Goal: Find specific page/section: Find specific page/section

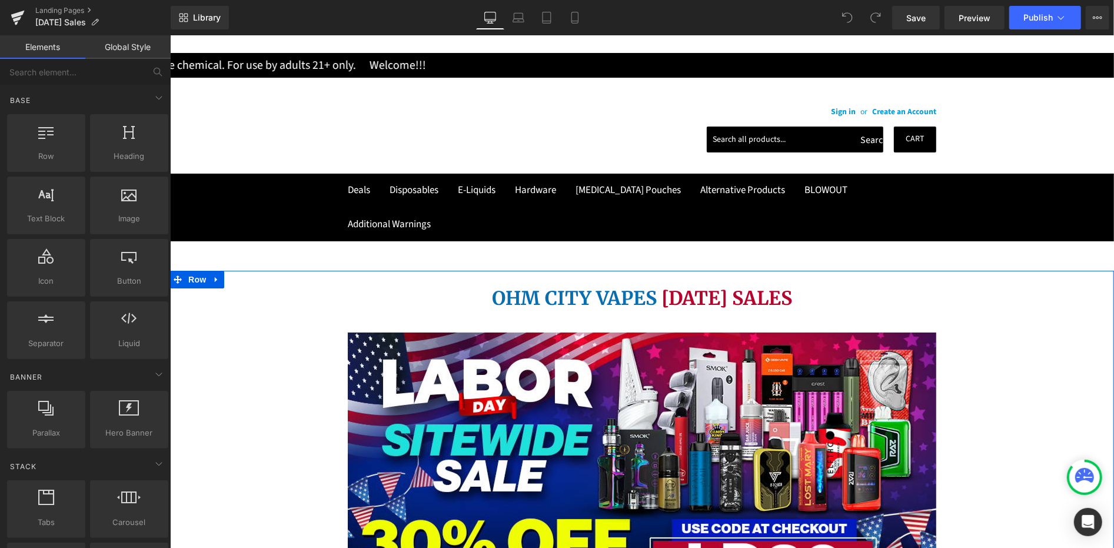
scroll to position [261, 0]
drag, startPoint x: 567, startPoint y: 374, endPoint x: 577, endPoint y: 373, distance: 9.5
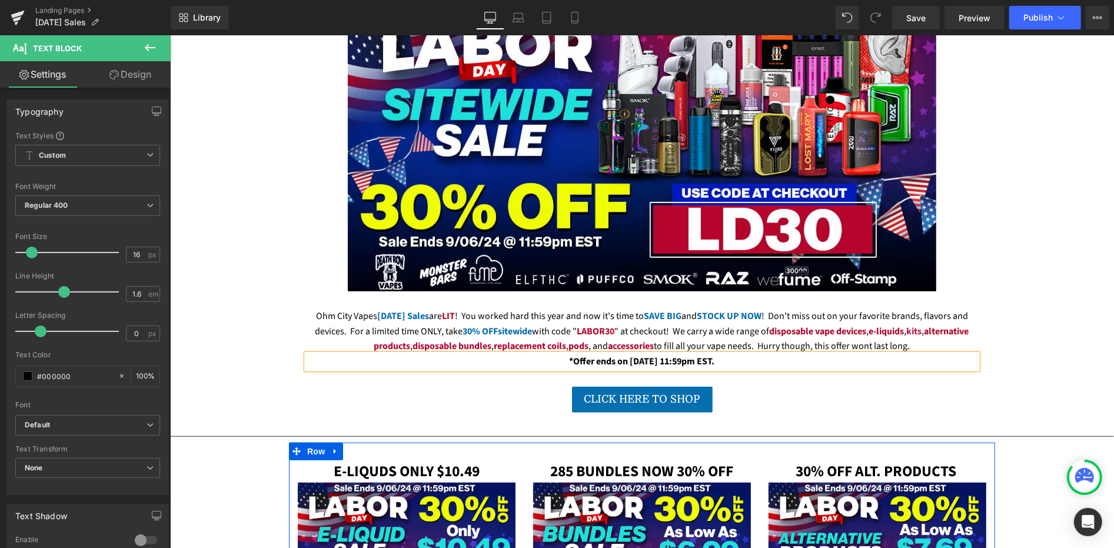
scroll to position [523, 0]
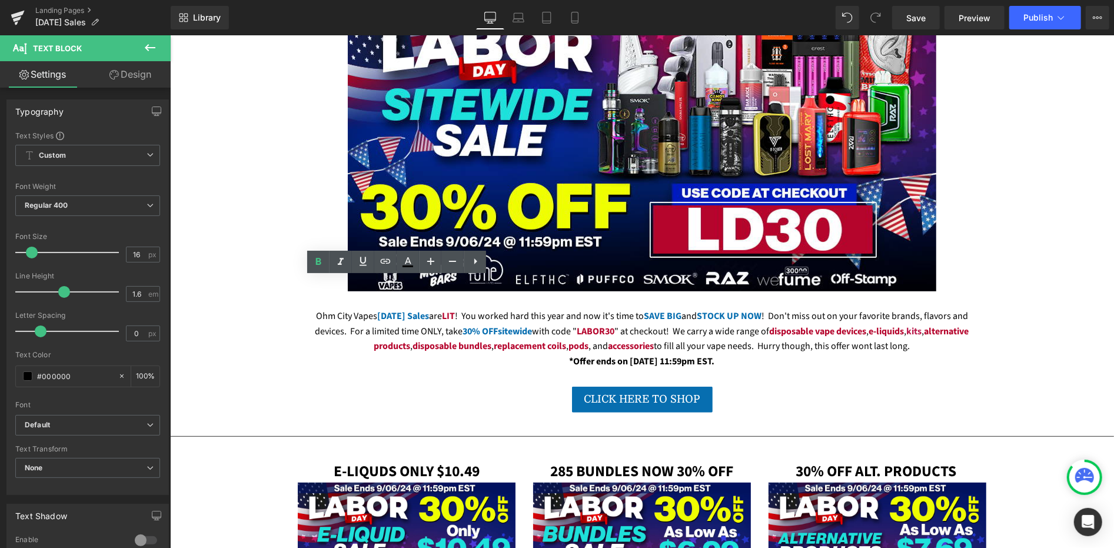
drag, startPoint x: 371, startPoint y: 356, endPoint x: 381, endPoint y: 361, distance: 10.5
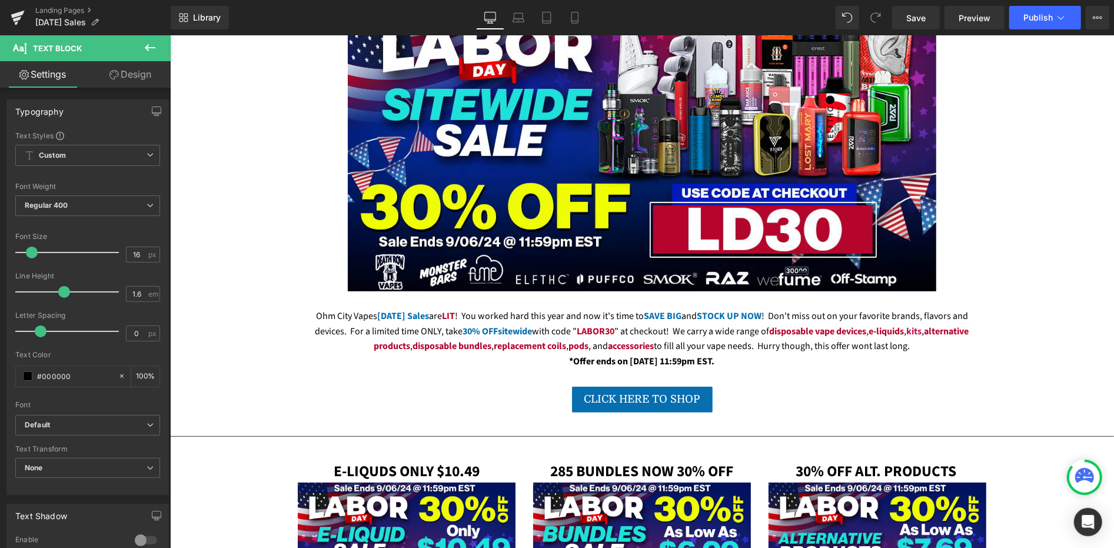
drag, startPoint x: 391, startPoint y: 375, endPoint x: 401, endPoint y: 379, distance: 10.8
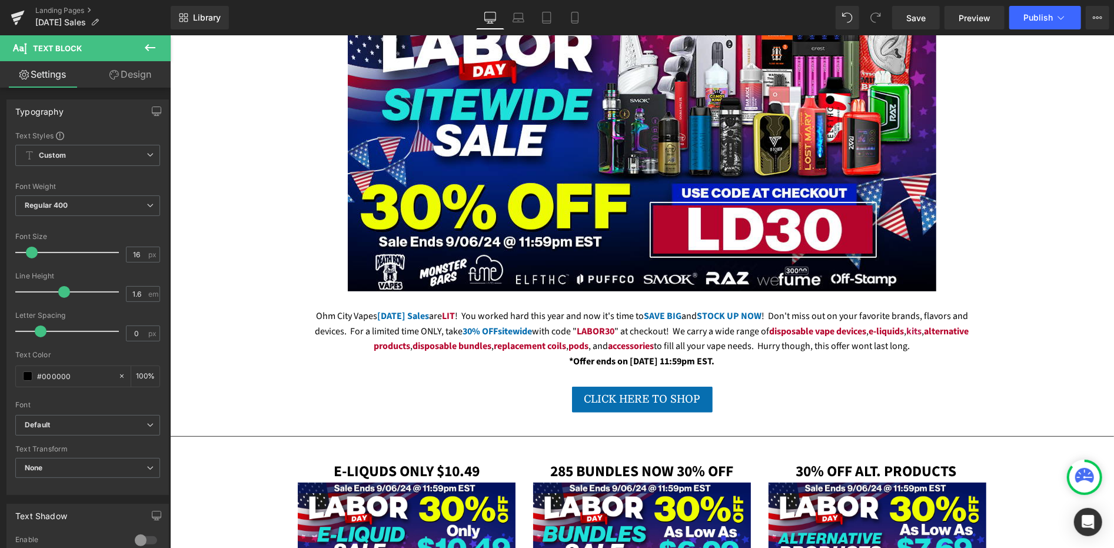
drag, startPoint x: 415, startPoint y: 382, endPoint x: 461, endPoint y: 395, distance: 47.7
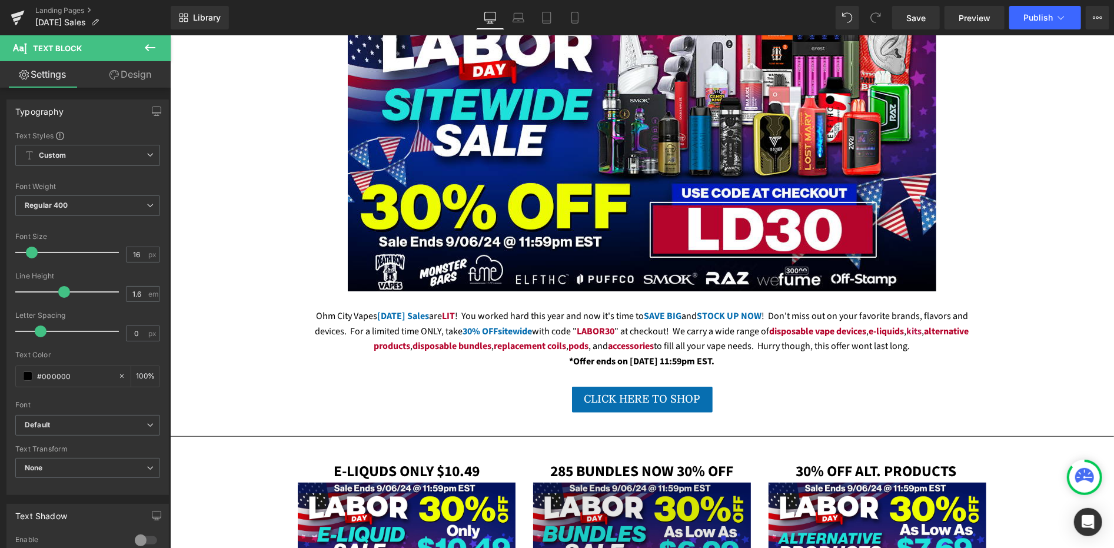
scroll to position [523, 0]
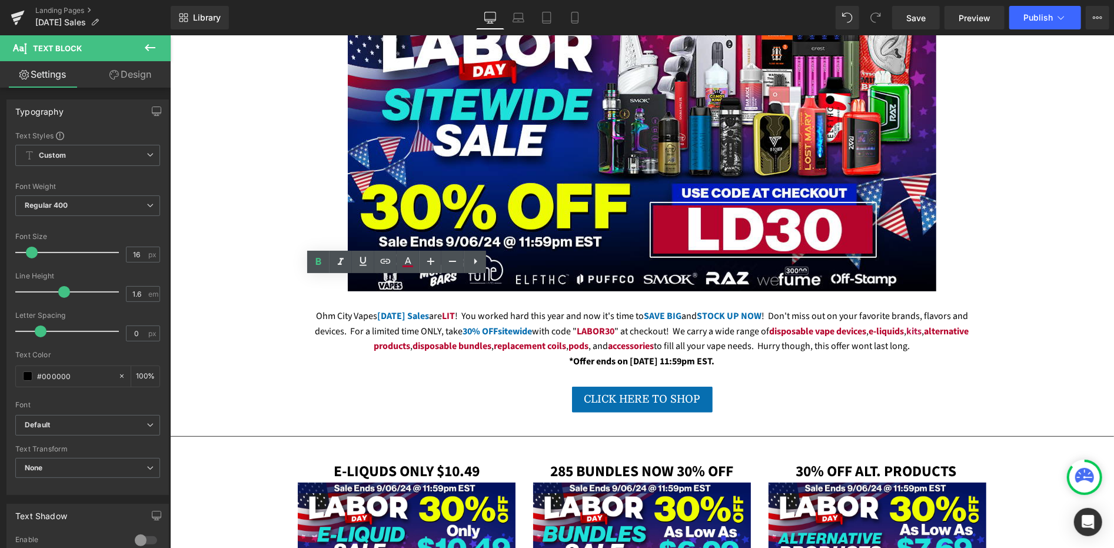
drag, startPoint x: 378, startPoint y: 312, endPoint x: 401, endPoint y: 314, distance: 22.4
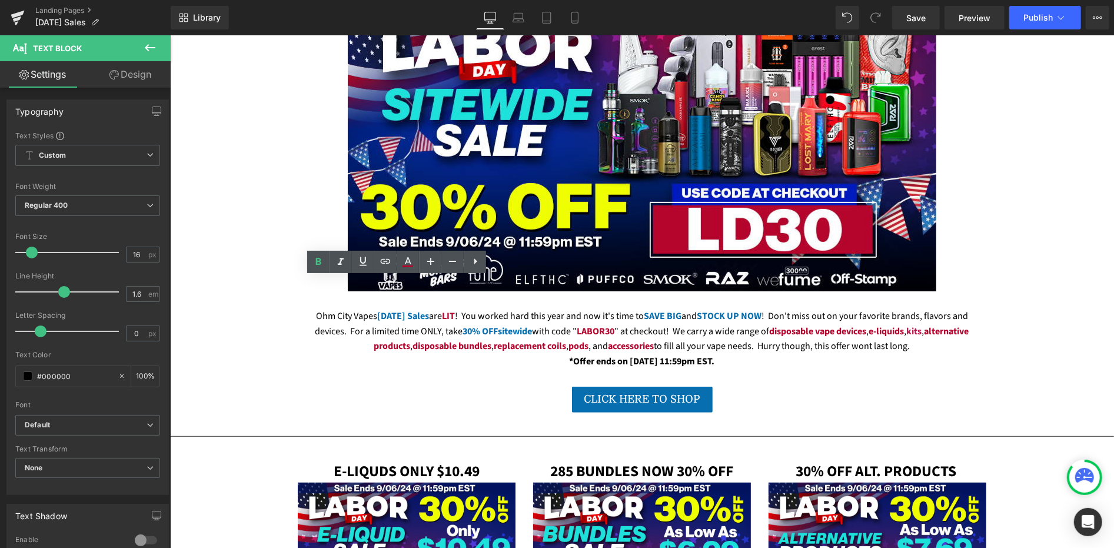
drag, startPoint x: 316, startPoint y: 313, endPoint x: 371, endPoint y: 313, distance: 55.3
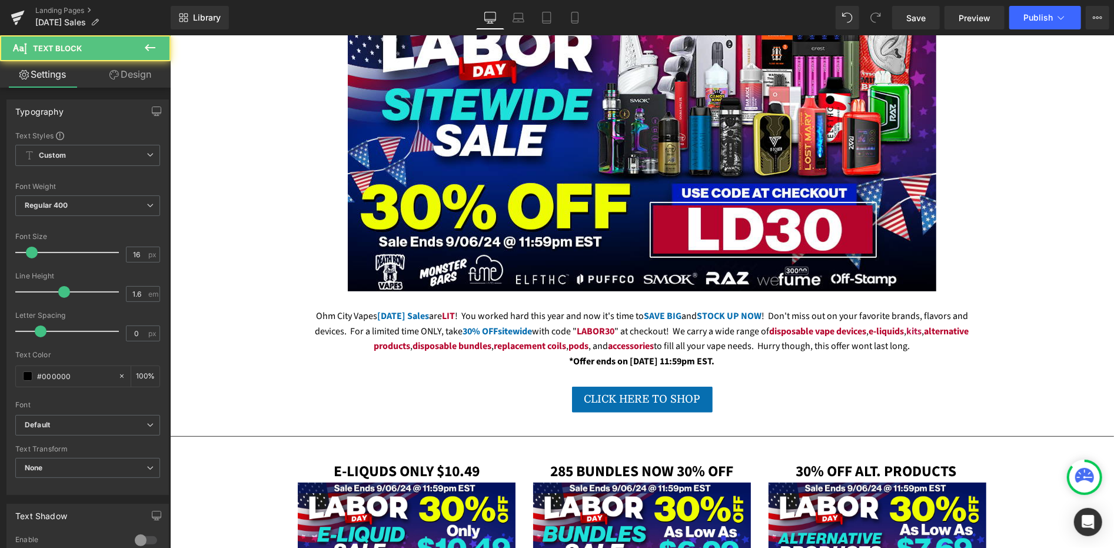
drag, startPoint x: 453, startPoint y: 315, endPoint x: 474, endPoint y: 316, distance: 21.8
drag, startPoint x: 373, startPoint y: 312, endPoint x: 393, endPoint y: 313, distance: 20.0
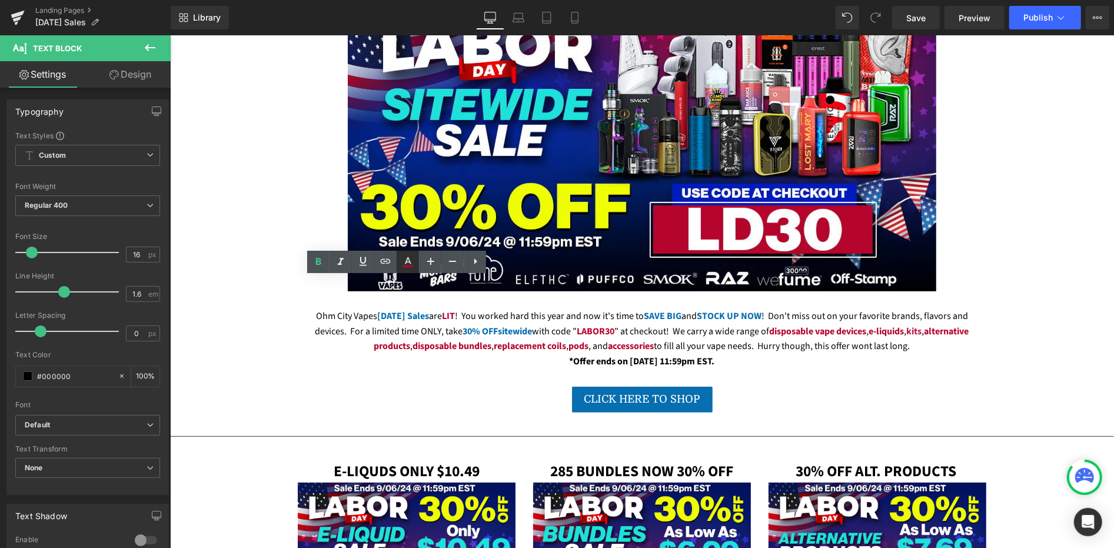
click at [412, 264] on icon at bounding box center [408, 262] width 14 height 14
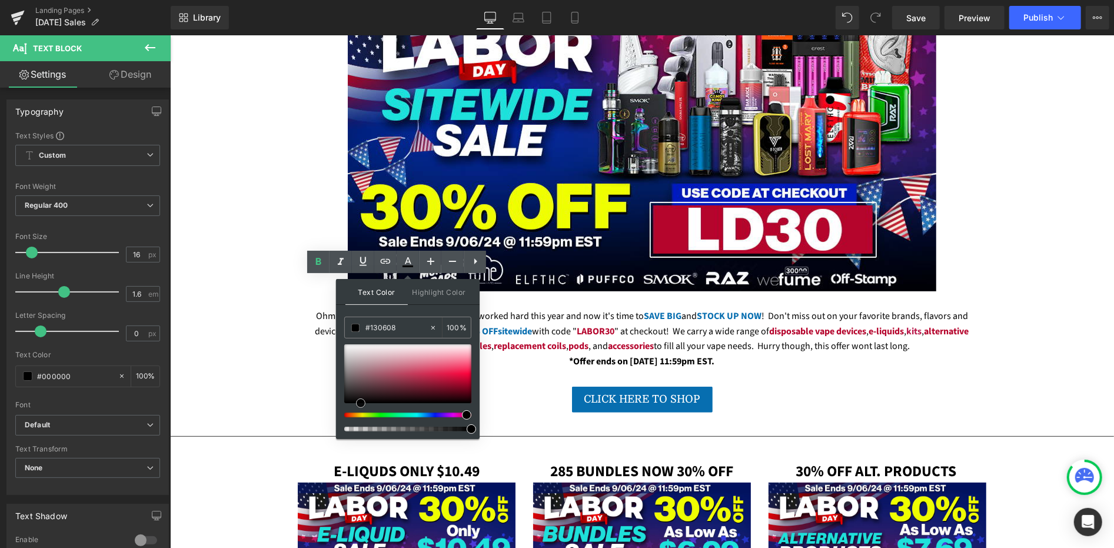
type input "#000000"
drag, startPoint x: 635, startPoint y: 416, endPoint x: 322, endPoint y: 415, distance: 313.1
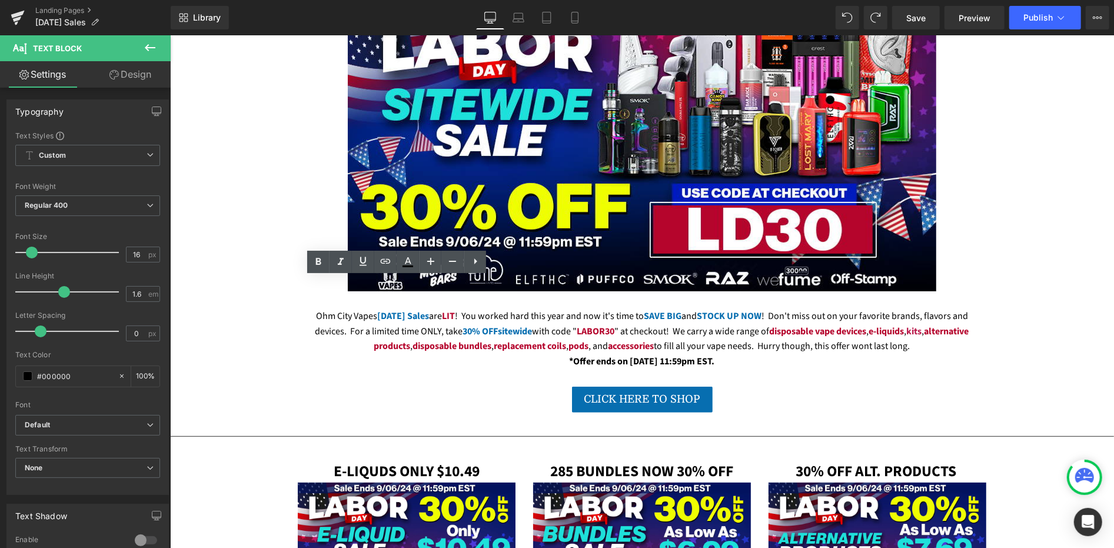
drag, startPoint x: 314, startPoint y: 328, endPoint x: 347, endPoint y: 328, distance: 32.4
drag, startPoint x: 316, startPoint y: 326, endPoint x: 347, endPoint y: 327, distance: 30.6
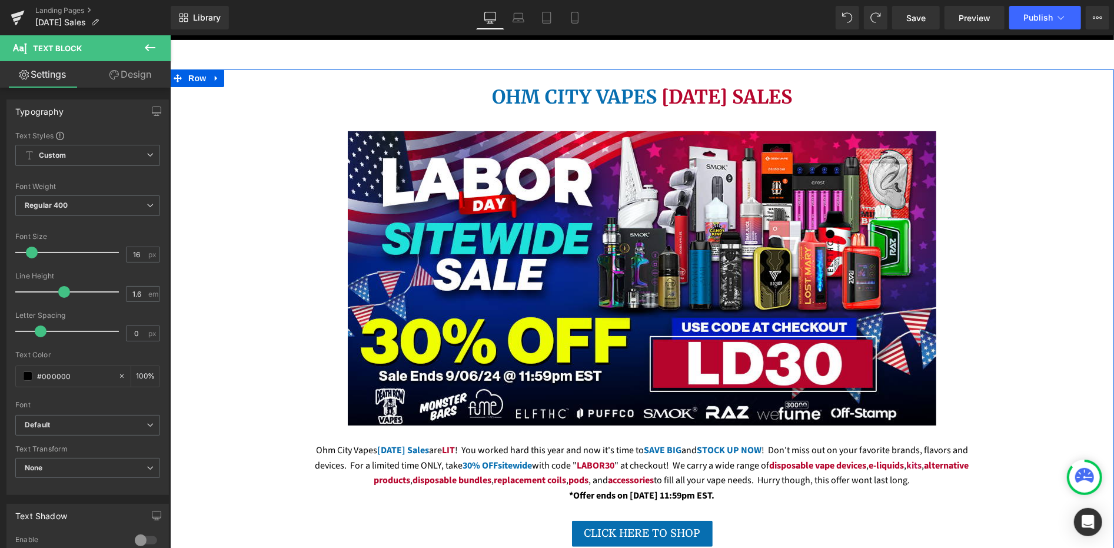
scroll to position [69, 0]
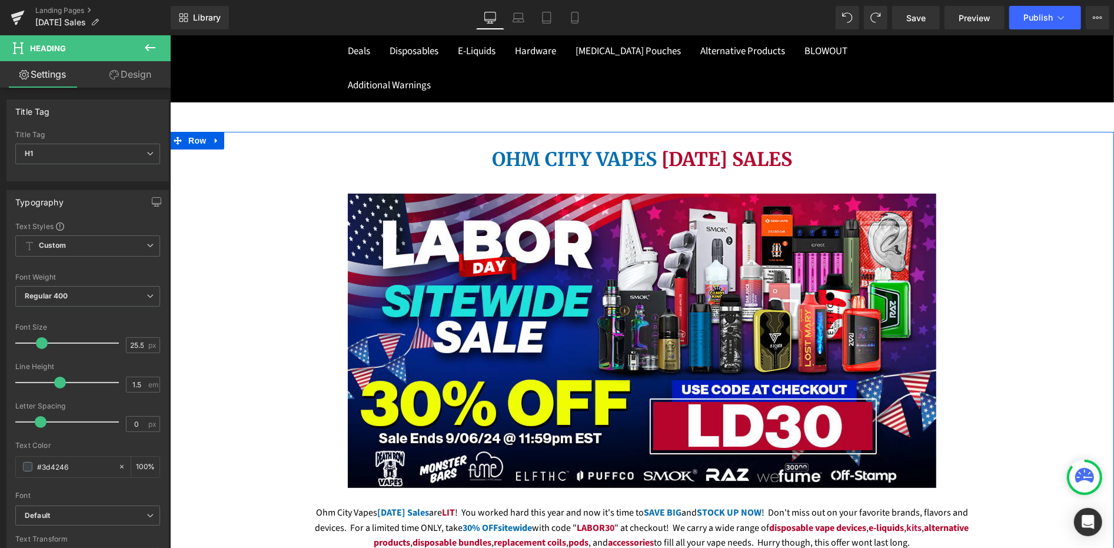
drag, startPoint x: 561, startPoint y: 181, endPoint x: 540, endPoint y: 180, distance: 21.8
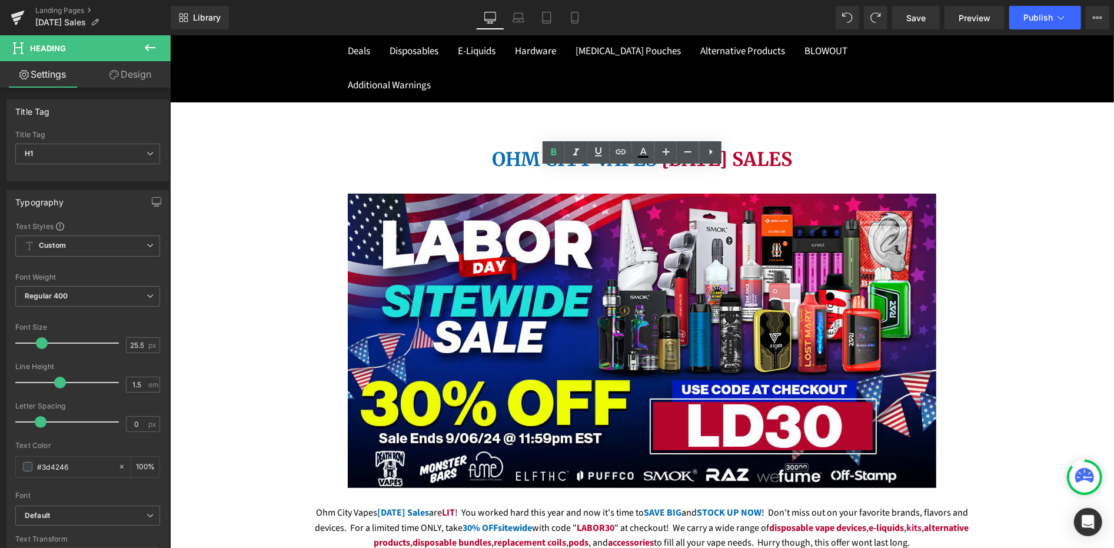
drag, startPoint x: 560, startPoint y: 177, endPoint x: 541, endPoint y: 177, distance: 18.8
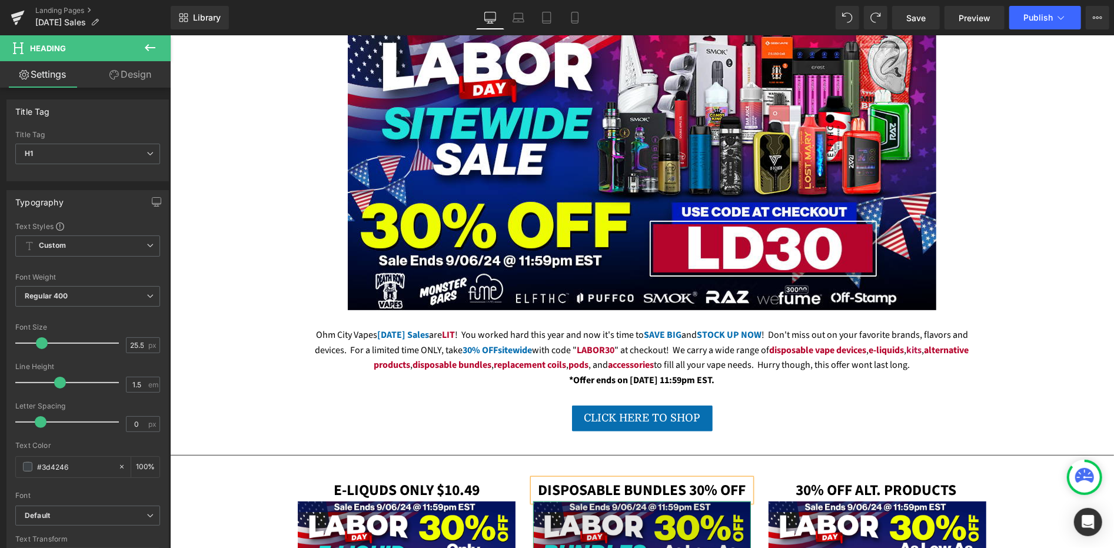
scroll to position [200, 0]
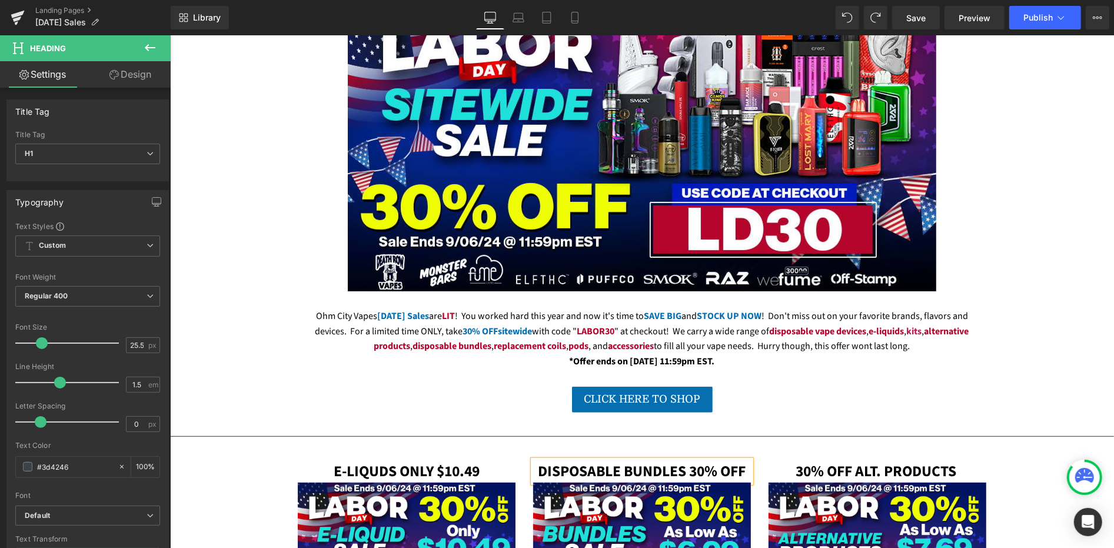
drag, startPoint x: 624, startPoint y: 306, endPoint x: 601, endPoint y: 314, distance: 24.2
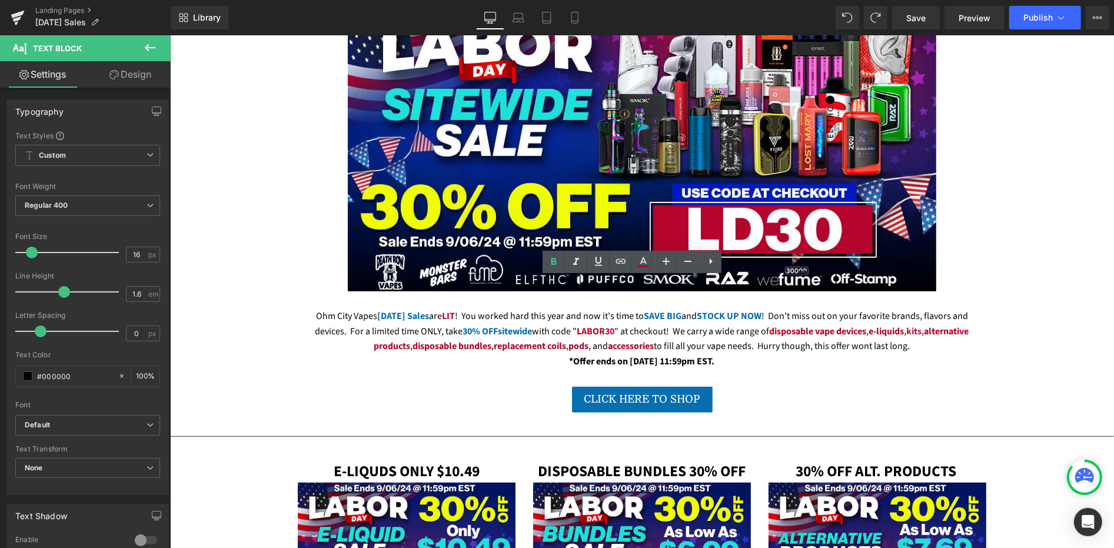
drag, startPoint x: 575, startPoint y: 313, endPoint x: 588, endPoint y: 313, distance: 13.5
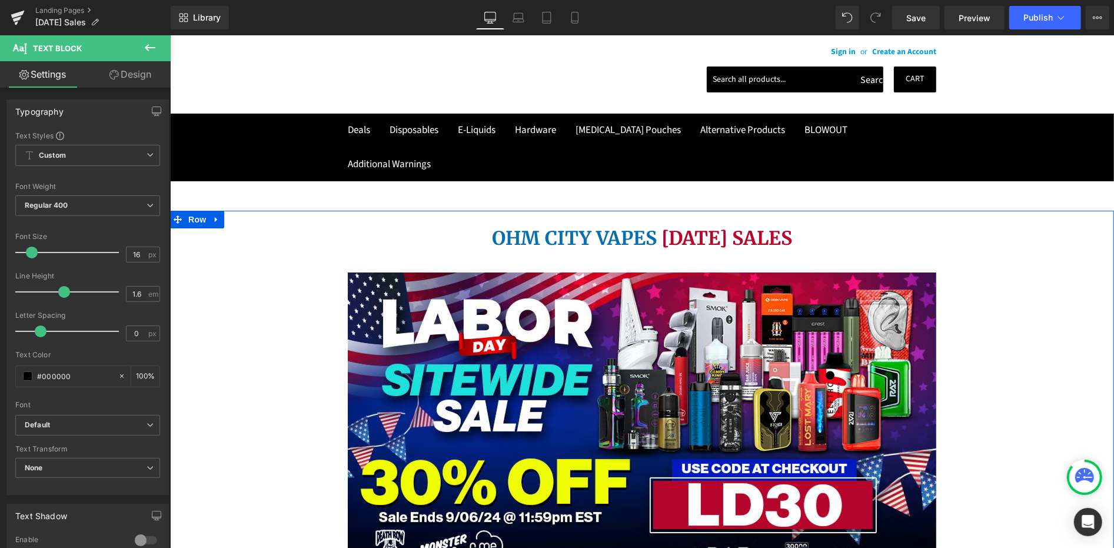
scroll to position [0, 0]
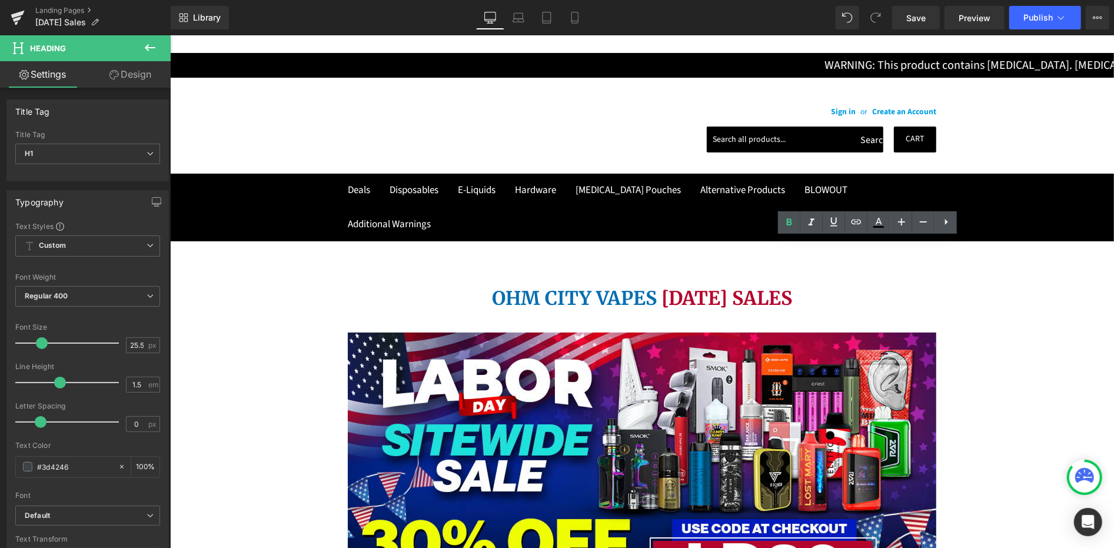
drag, startPoint x: 799, startPoint y: 249, endPoint x: 786, endPoint y: 248, distance: 12.4
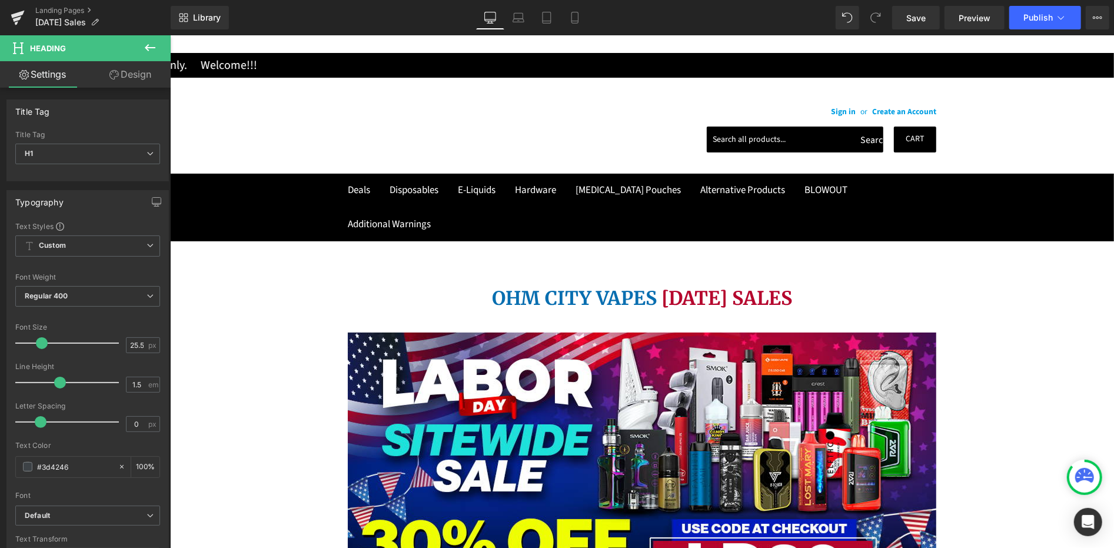
drag, startPoint x: 816, startPoint y: 251, endPoint x: 944, endPoint y: 246, distance: 128.4
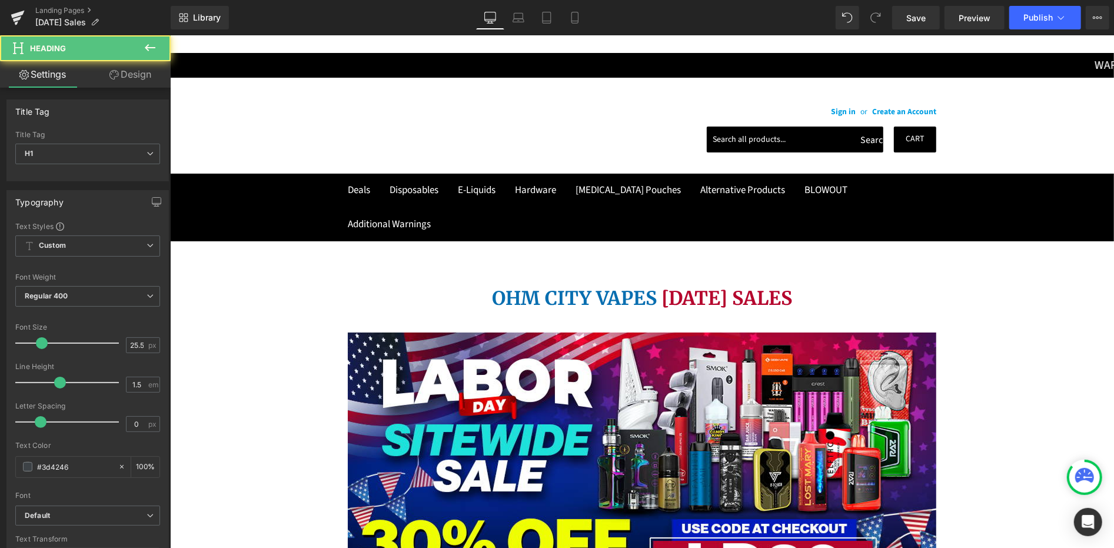
drag, startPoint x: 820, startPoint y: 249, endPoint x: 758, endPoint y: 245, distance: 62.5
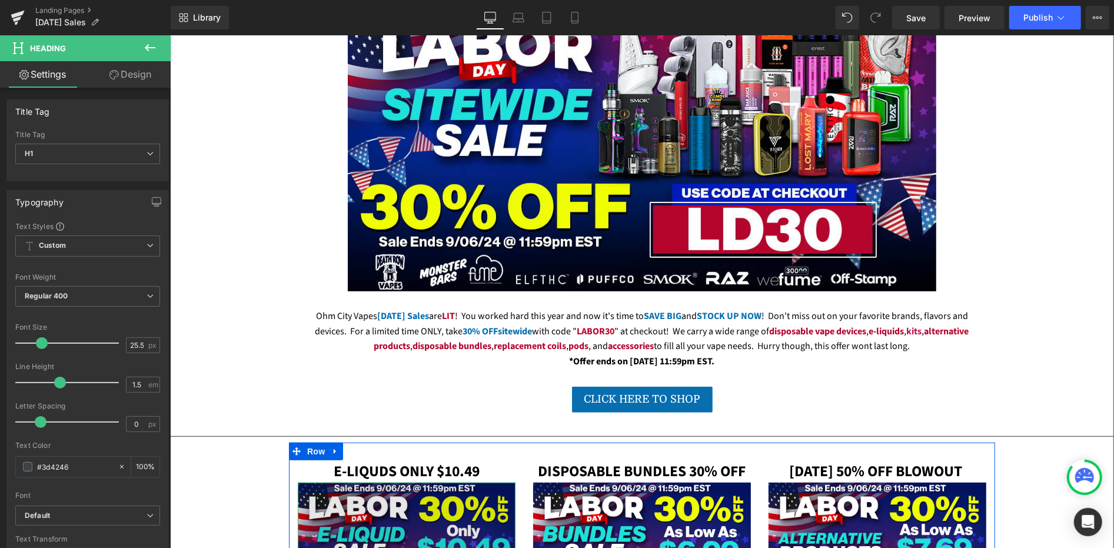
scroll to position [327, 0]
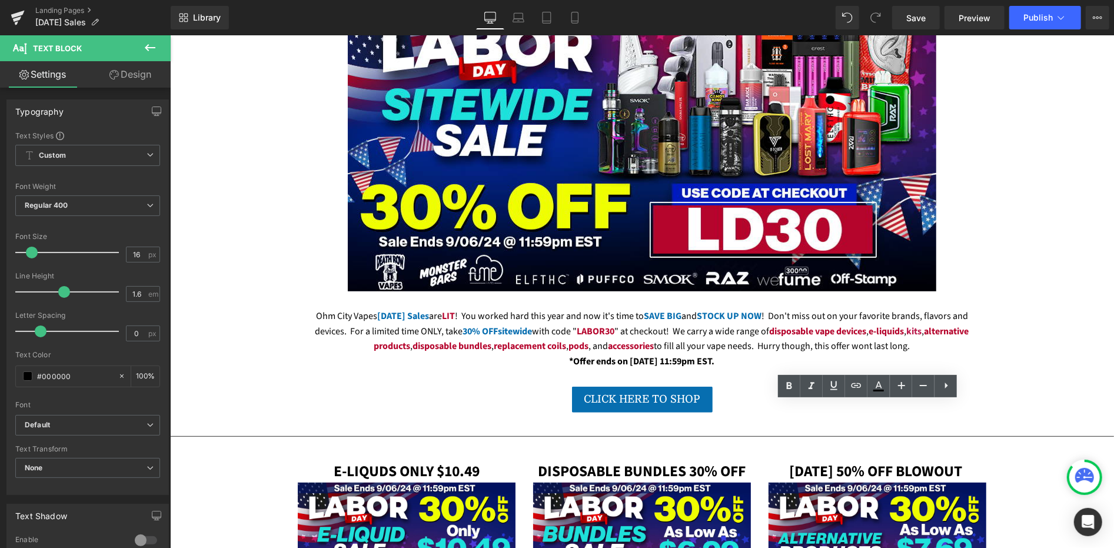
scroll to position [457, 0]
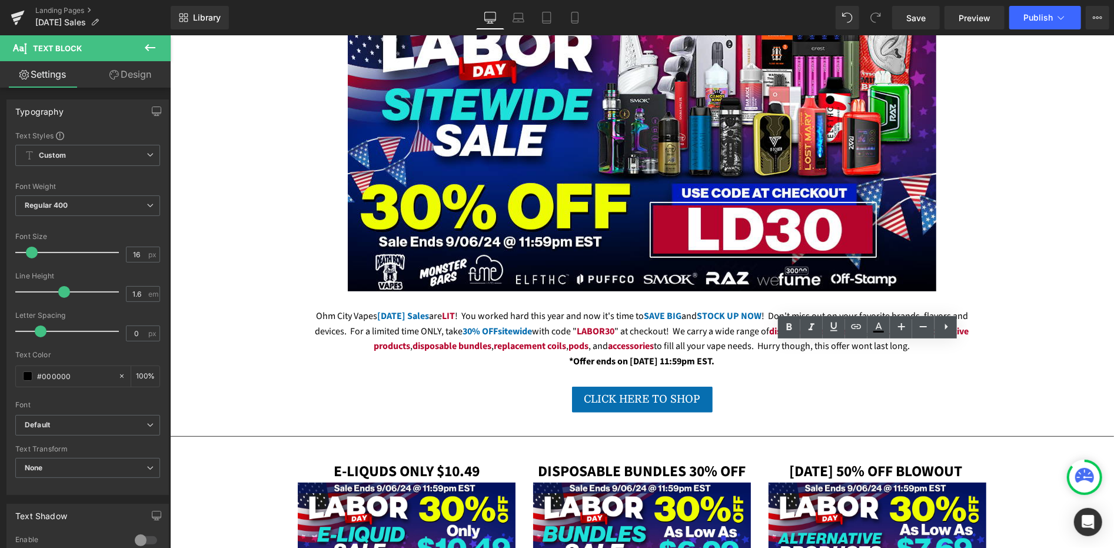
drag, startPoint x: 877, startPoint y: 351, endPoint x: 760, endPoint y: 350, distance: 116.5
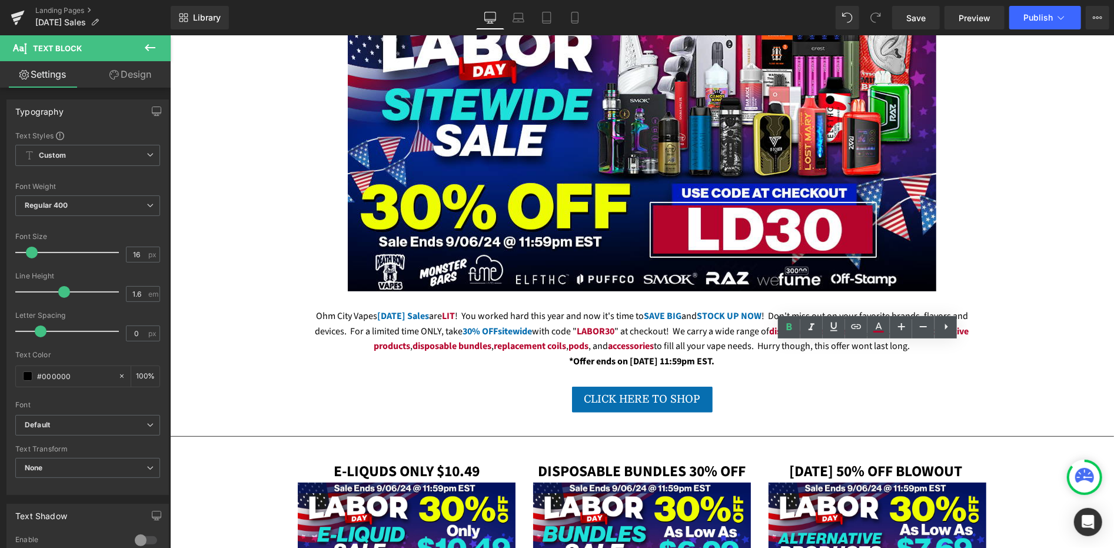
drag, startPoint x: 774, startPoint y: 367, endPoint x: 759, endPoint y: 367, distance: 15.3
drag, startPoint x: 777, startPoint y: 412, endPoint x: 818, endPoint y: 410, distance: 41.2
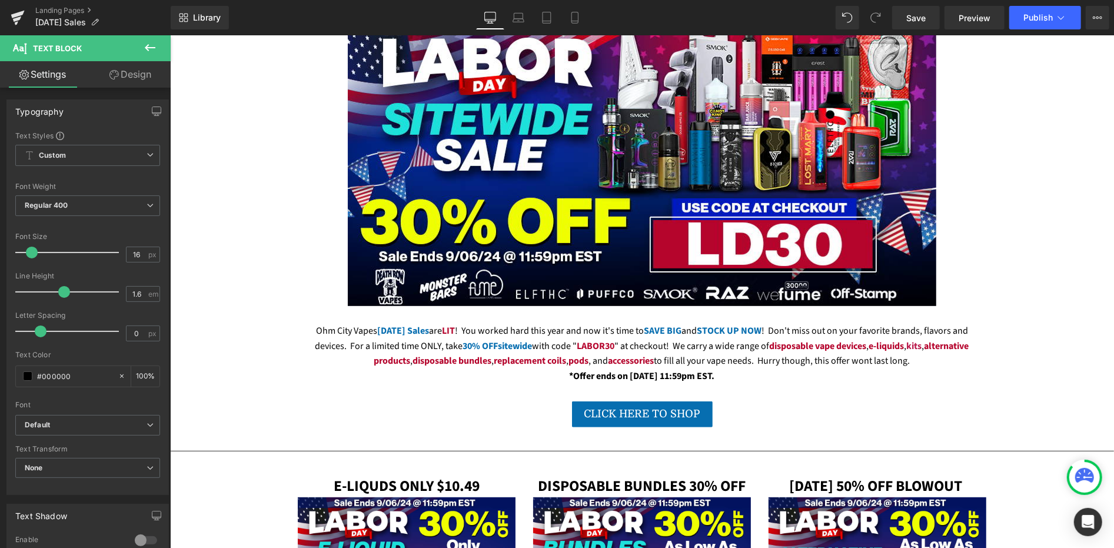
drag, startPoint x: 794, startPoint y: 378, endPoint x: 760, endPoint y: 378, distance: 34.7
drag, startPoint x: 957, startPoint y: 366, endPoint x: 947, endPoint y: 364, distance: 10.9
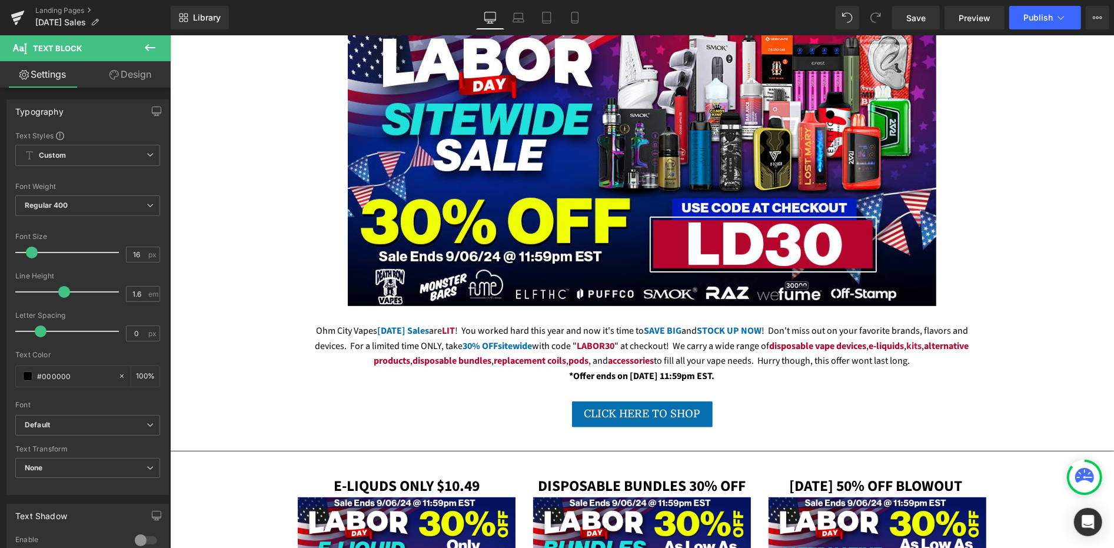
drag, startPoint x: 914, startPoint y: 411, endPoint x: 880, endPoint y: 408, distance: 34.2
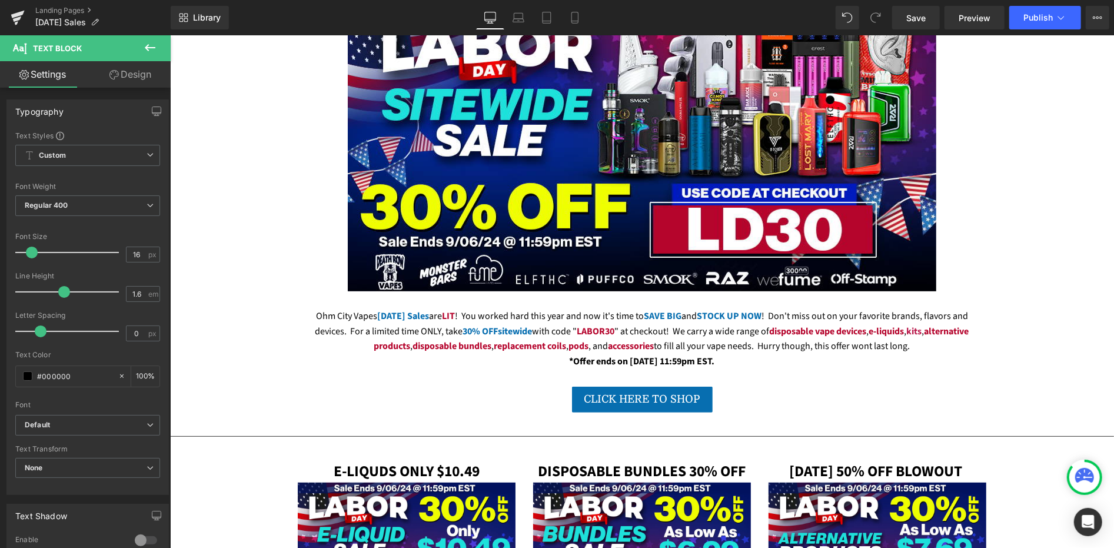
scroll to position [472, 0]
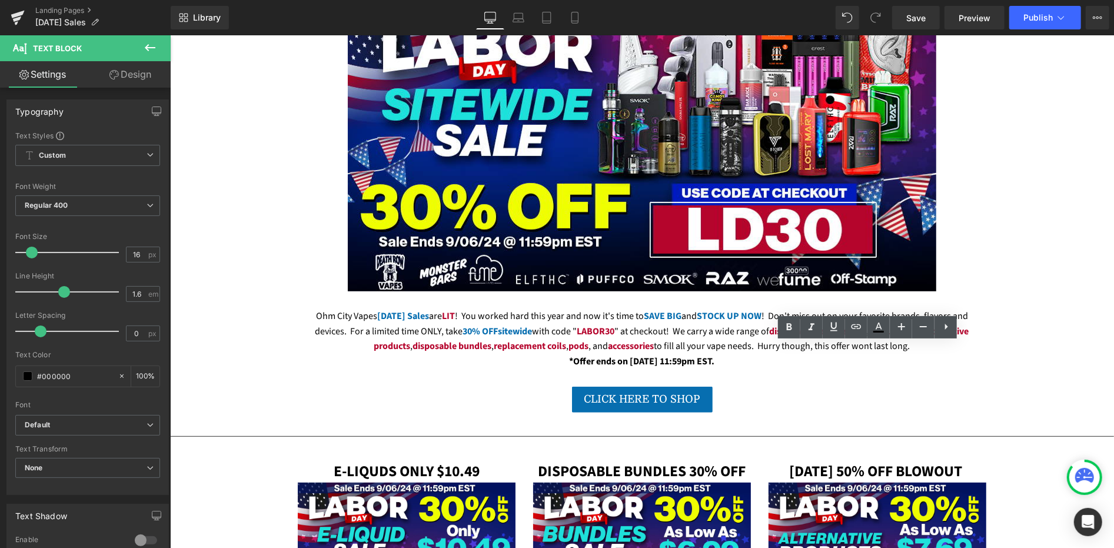
scroll to position [457, 0]
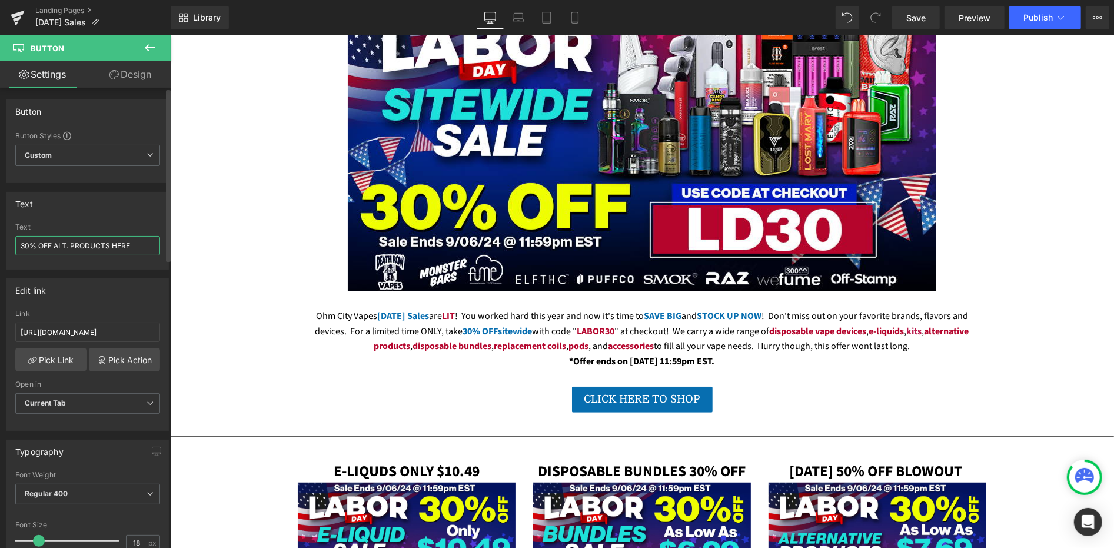
drag, startPoint x: 27, startPoint y: 245, endPoint x: 18, endPoint y: 244, distance: 9.4
click at [18, 244] on input "30% OFF ALT. PRODUCTS HERE" at bounding box center [87, 245] width 145 height 19
drag, startPoint x: 221, startPoint y: 279, endPoint x: 175, endPoint y: 235, distance: 64.1
type input "50% OFF BLOWOUT HERE"
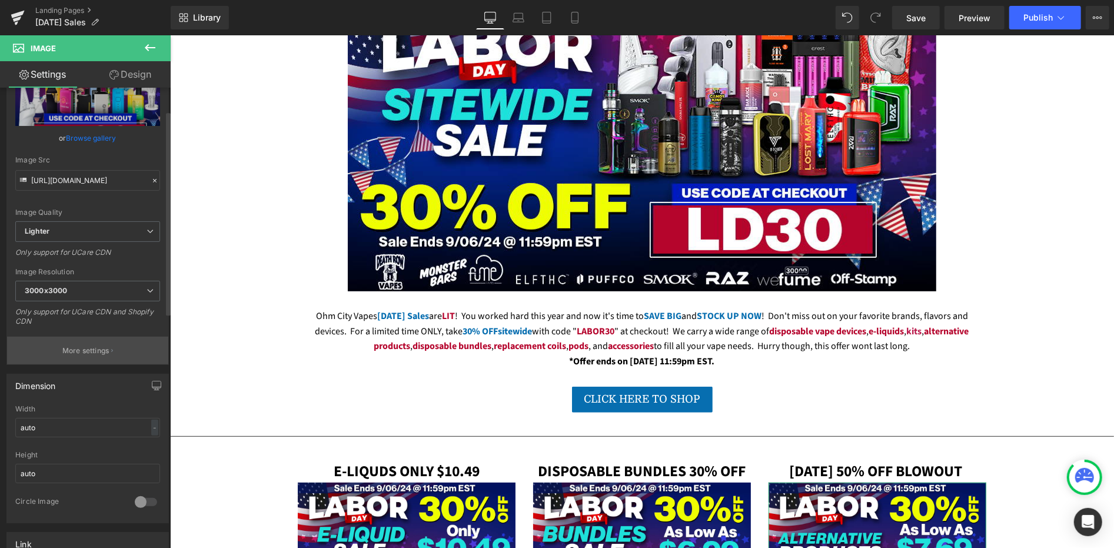
scroll to position [327, 0]
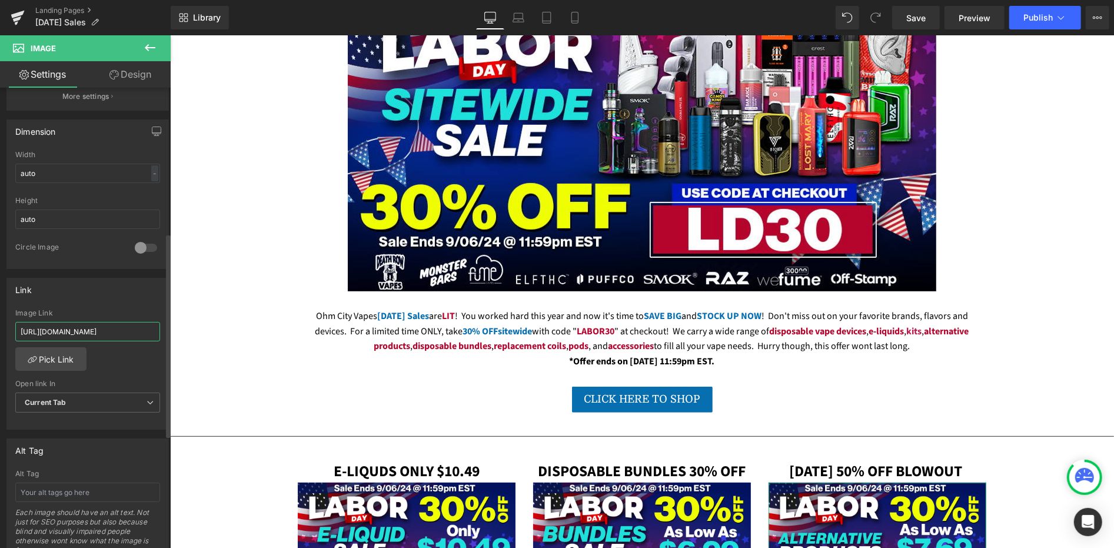
click at [111, 333] on input "[URL][DOMAIN_NAME]" at bounding box center [87, 331] width 145 height 19
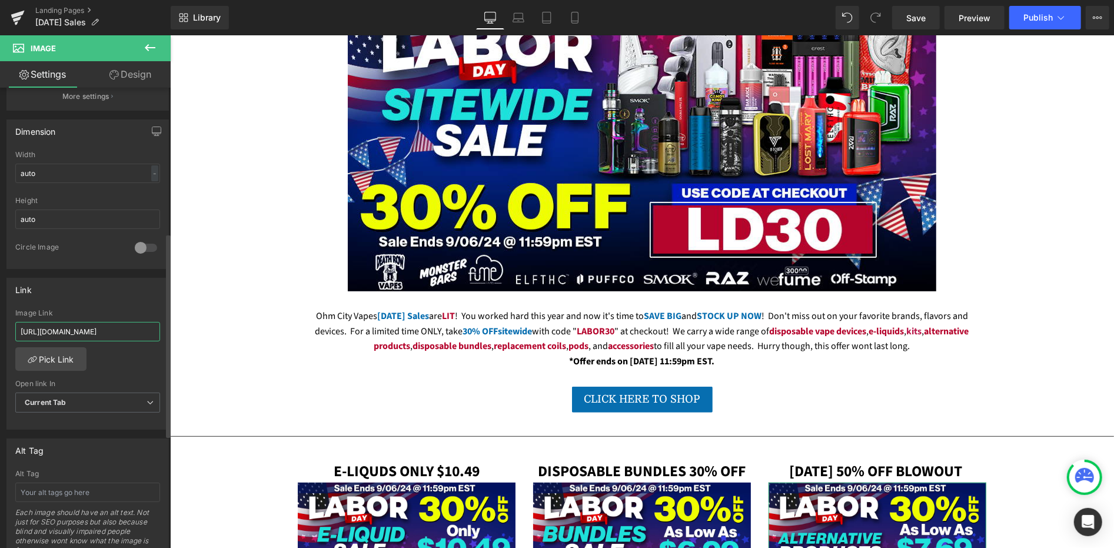
click at [111, 333] on input "[URL][DOMAIN_NAME]" at bounding box center [87, 331] width 145 height 19
paste input "50-off-blowout-sale"
type input "[URL][DOMAIN_NAME]"
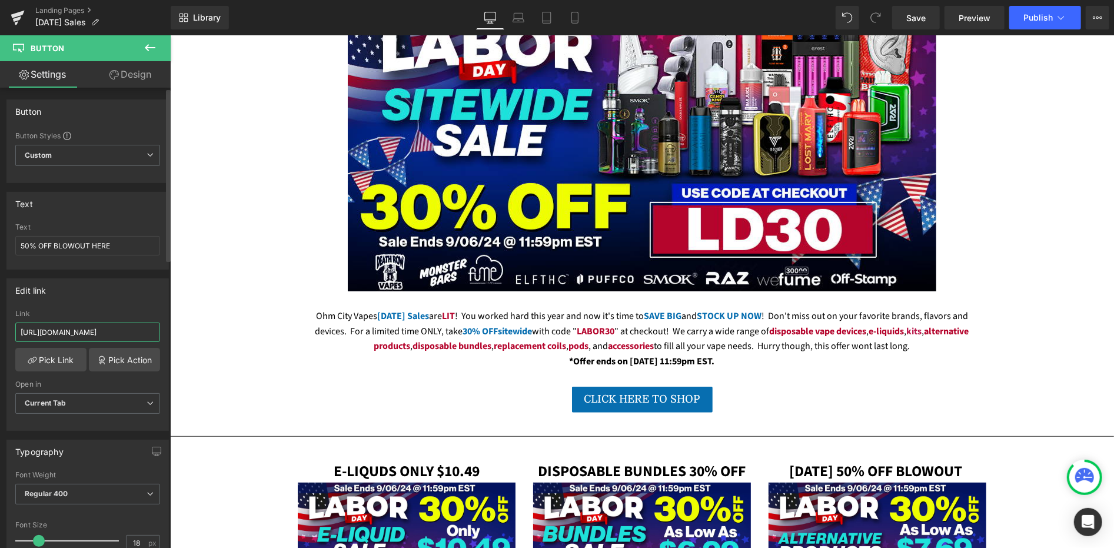
click at [131, 330] on input "[URL][DOMAIN_NAME]" at bounding box center [87, 331] width 145 height 19
type input "[URL][DOMAIN_NAME]"
click at [922, 21] on span "Save" at bounding box center [915, 18] width 19 height 12
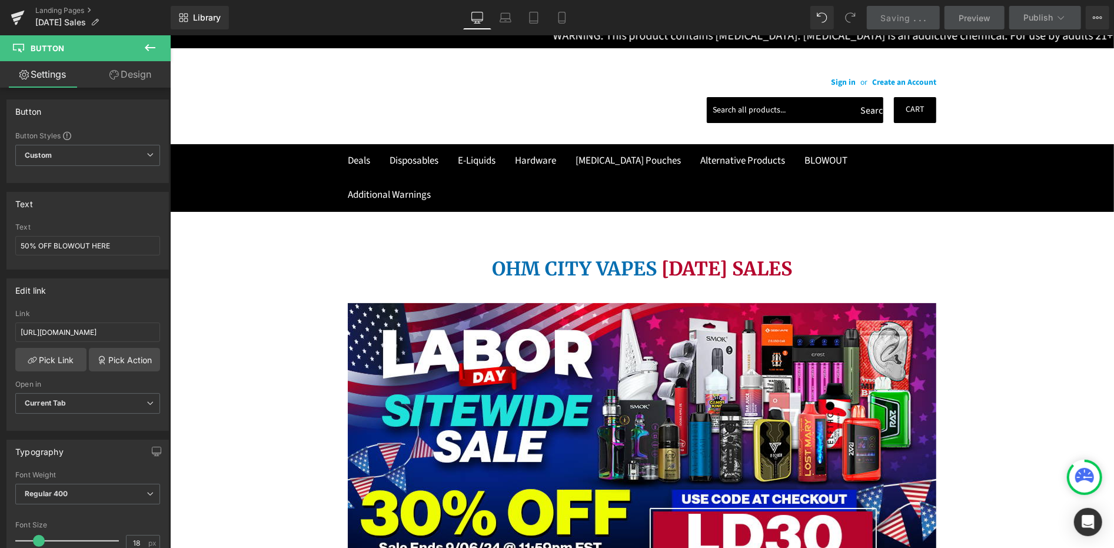
scroll to position [0, 0]
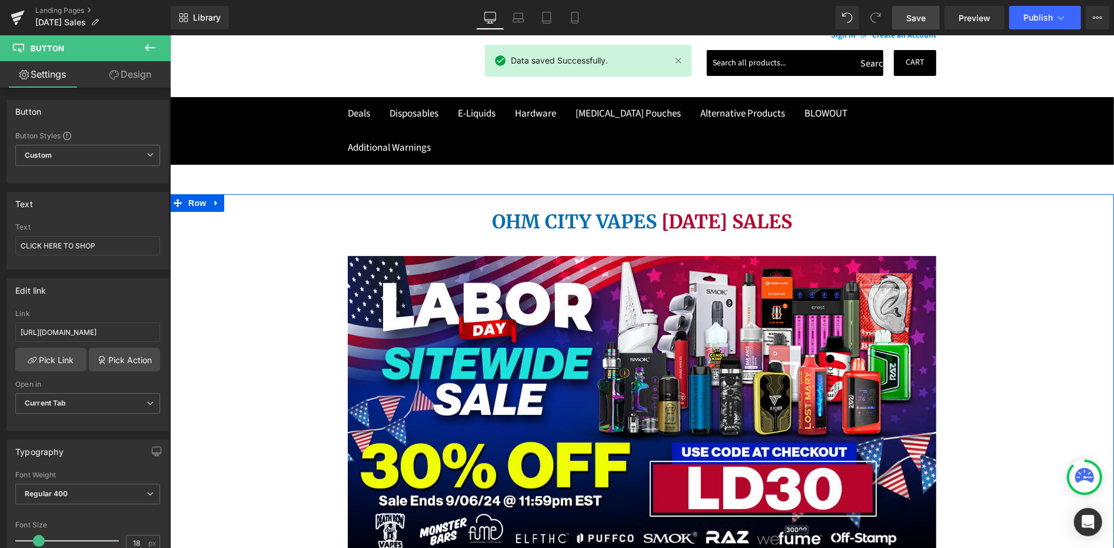
scroll to position [196, 0]
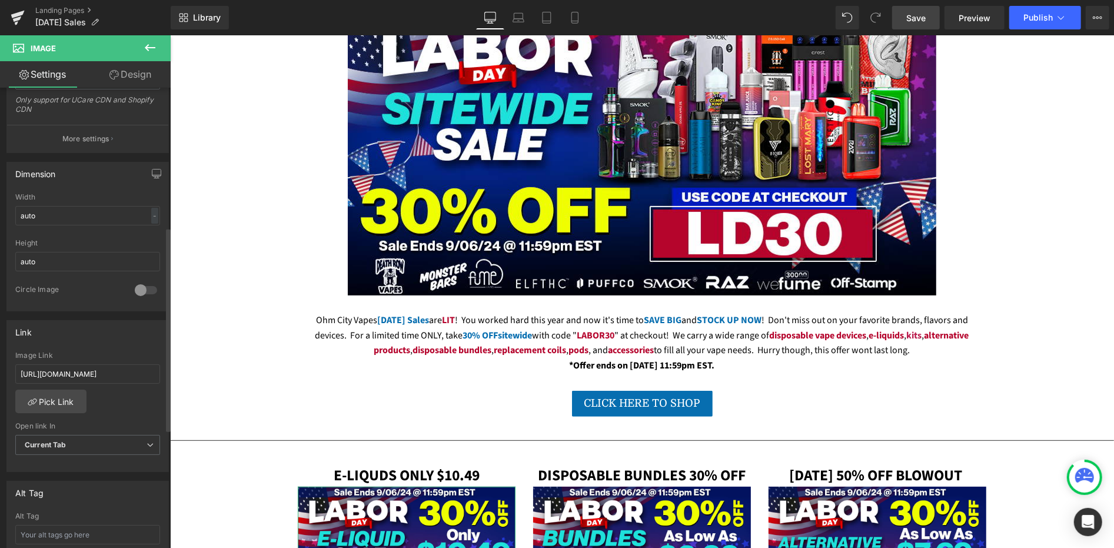
scroll to position [327, 0]
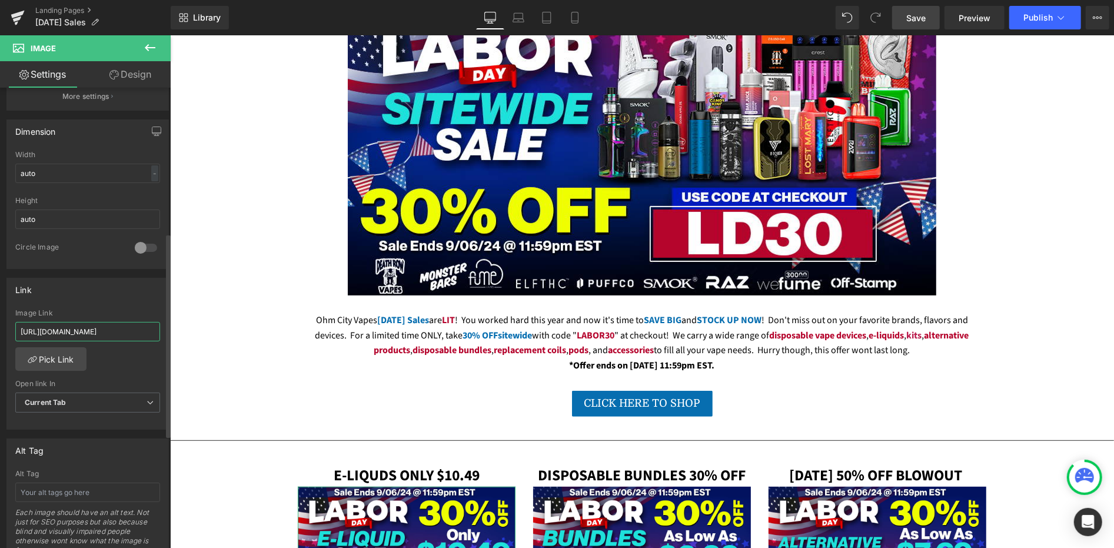
click at [81, 323] on input "[URL][DOMAIN_NAME]" at bounding box center [87, 331] width 145 height 19
type input "[URL][DOMAIN_NAME]"
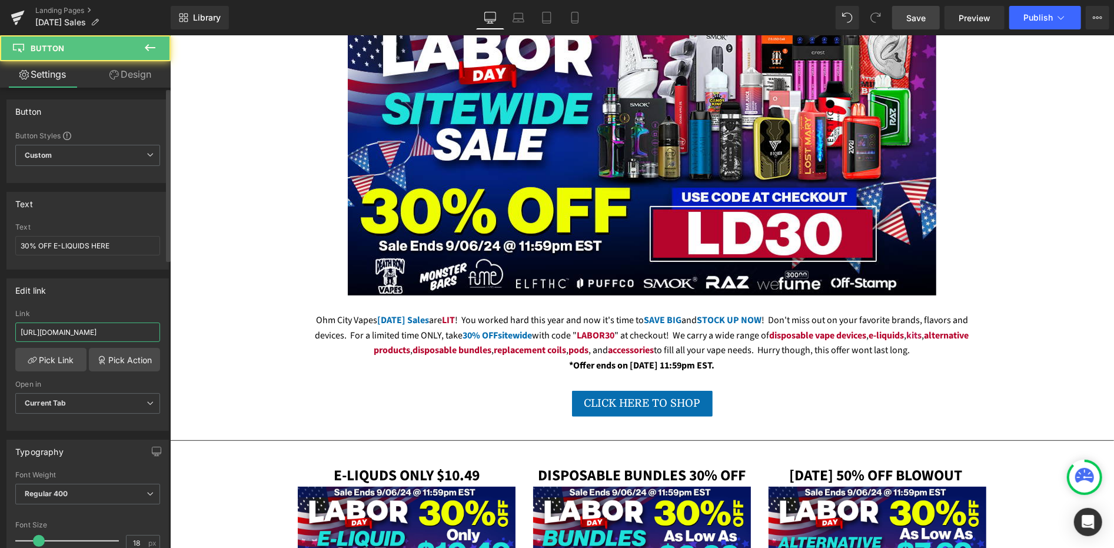
click at [92, 333] on input "[URL][DOMAIN_NAME]" at bounding box center [87, 331] width 145 height 19
paste input "-liquid"
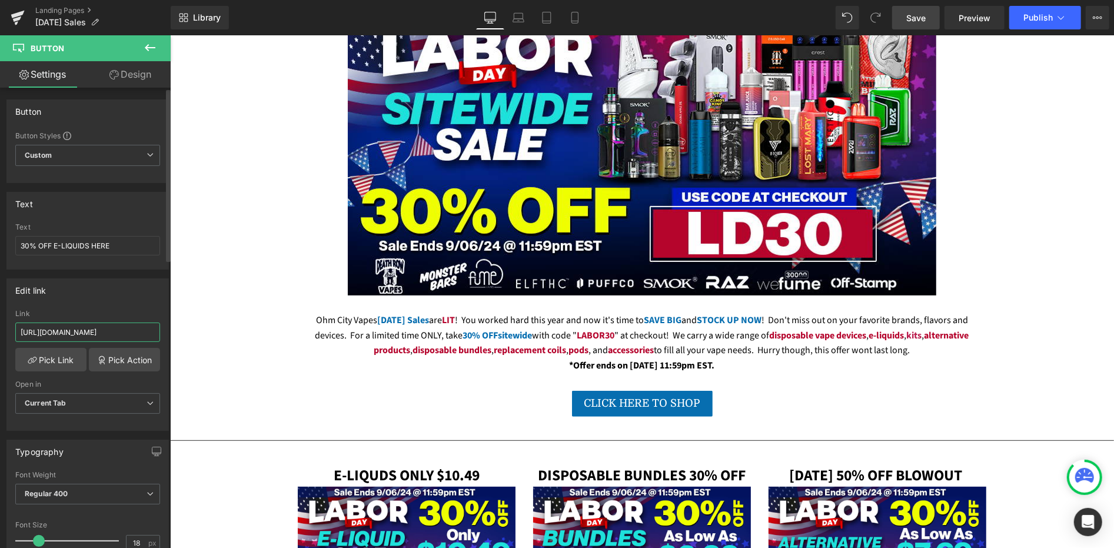
type input "[URL][DOMAIN_NAME]"
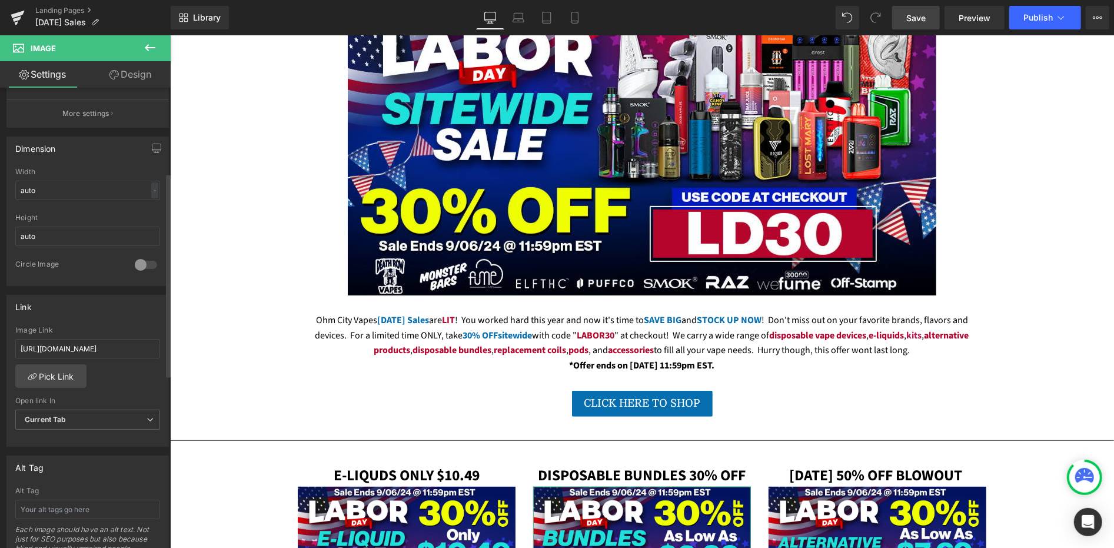
scroll to position [327, 0]
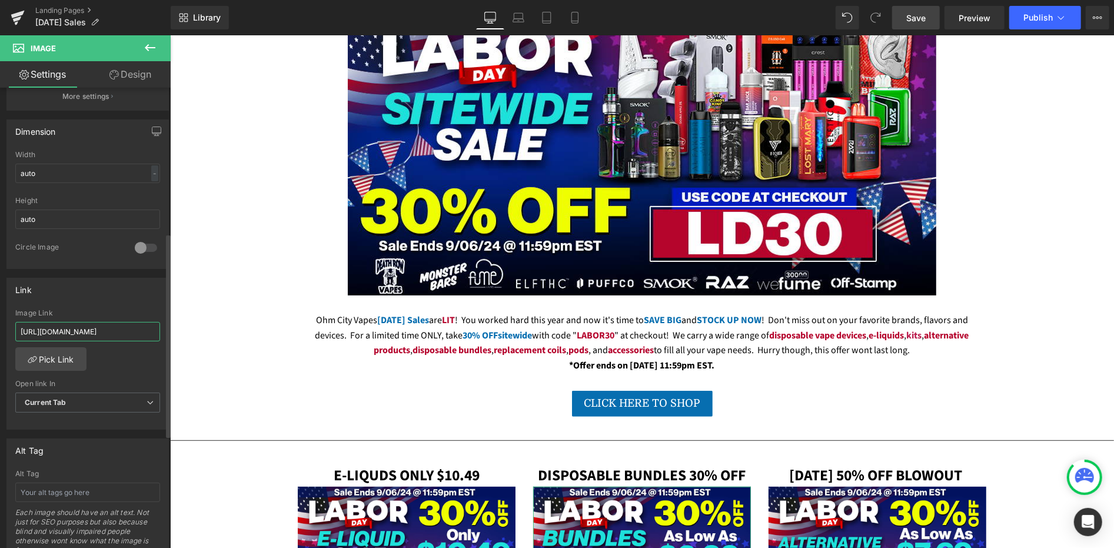
click at [99, 322] on input "[URL][DOMAIN_NAME]" at bounding box center [87, 331] width 145 height 19
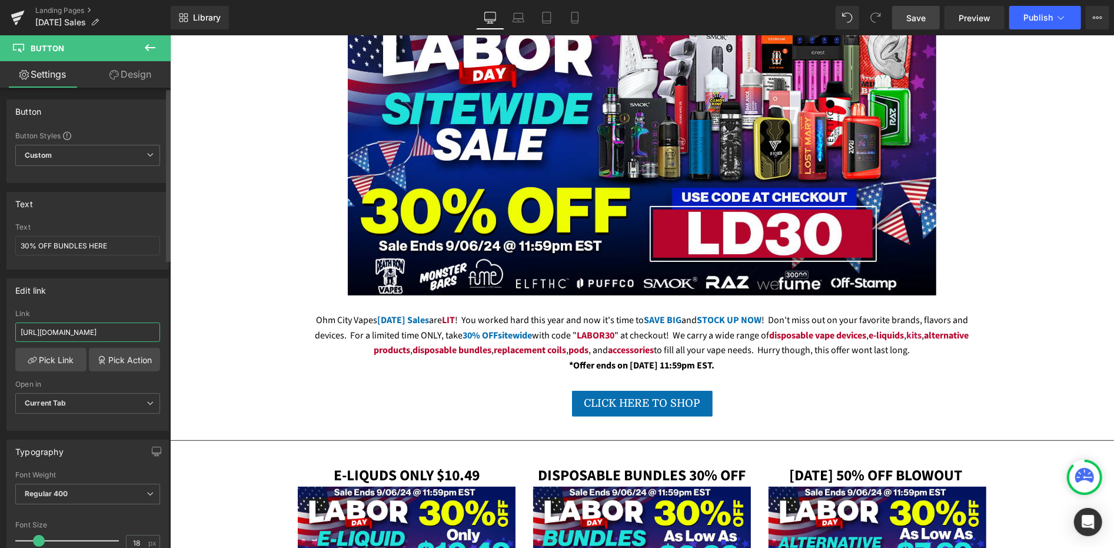
click at [92, 326] on input "[URL][DOMAIN_NAME]" at bounding box center [87, 331] width 145 height 19
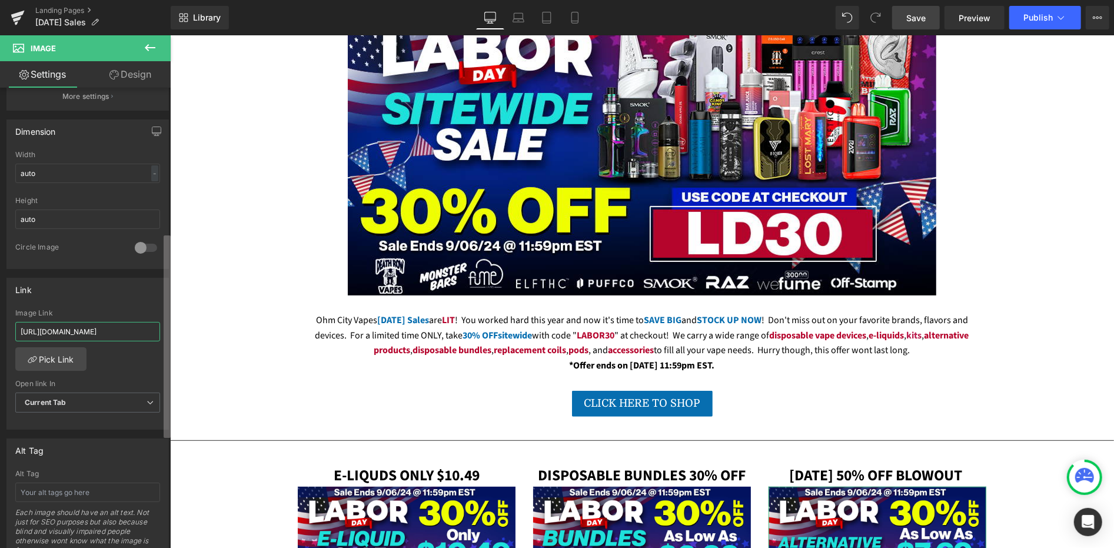
scroll to position [0, 65]
drag, startPoint x: 72, startPoint y: 331, endPoint x: 166, endPoint y: 322, distance: 94.6
click at [166, 322] on div "Image [URL][DOMAIN_NAME] Replace Image Upload image or Browse gallery Image Src…" at bounding box center [85, 320] width 171 height 465
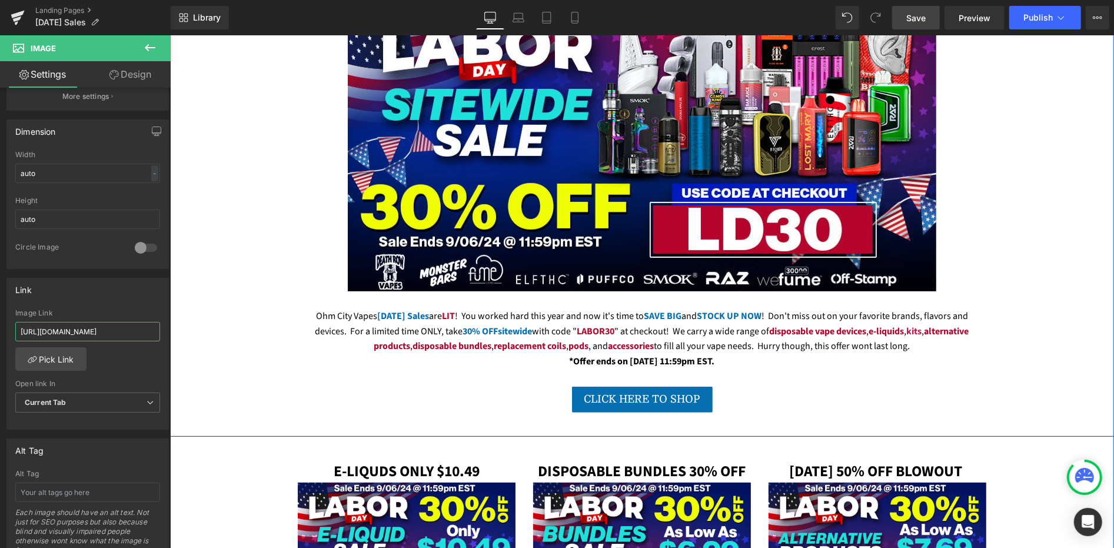
scroll to position [850, 0]
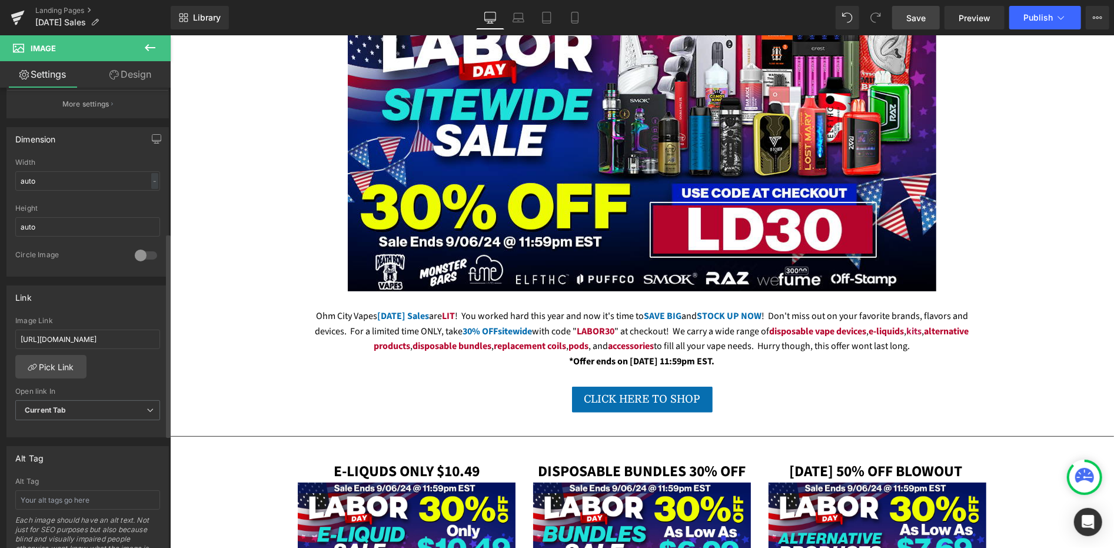
scroll to position [327, 0]
click at [96, 325] on input "[URL][DOMAIN_NAME]" at bounding box center [87, 331] width 145 height 19
paste input "-pods"
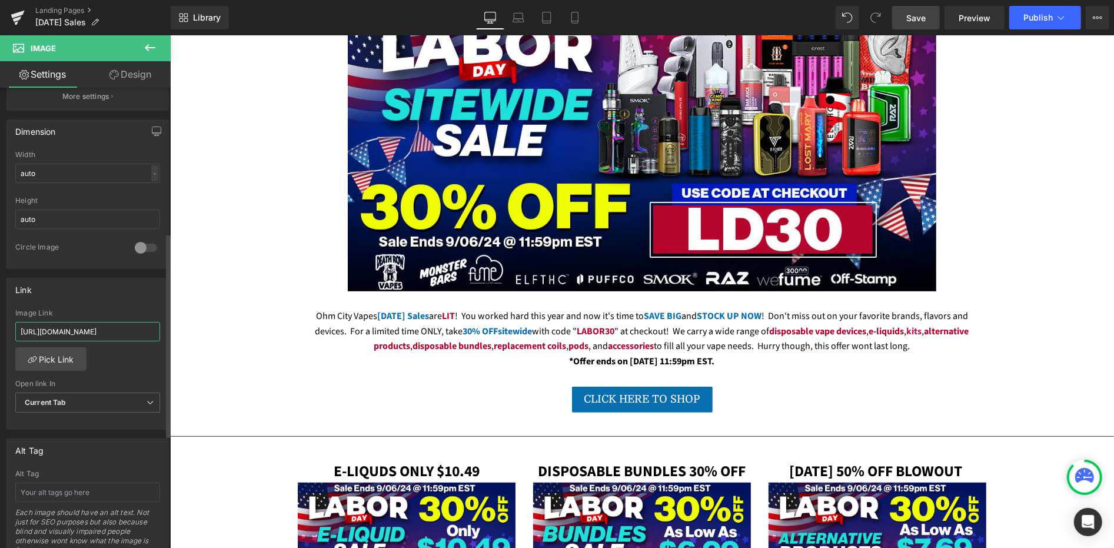
type input "[URL][DOMAIN_NAME]"
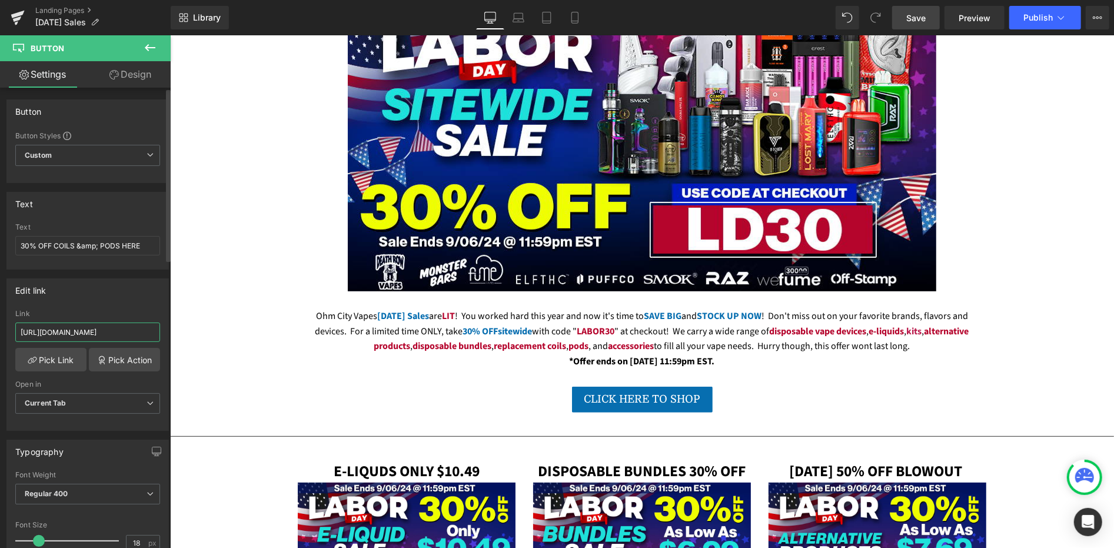
click at [107, 331] on input "[URL][DOMAIN_NAME]" at bounding box center [87, 331] width 145 height 19
paste input "-pods"
type input "[URL][DOMAIN_NAME]"
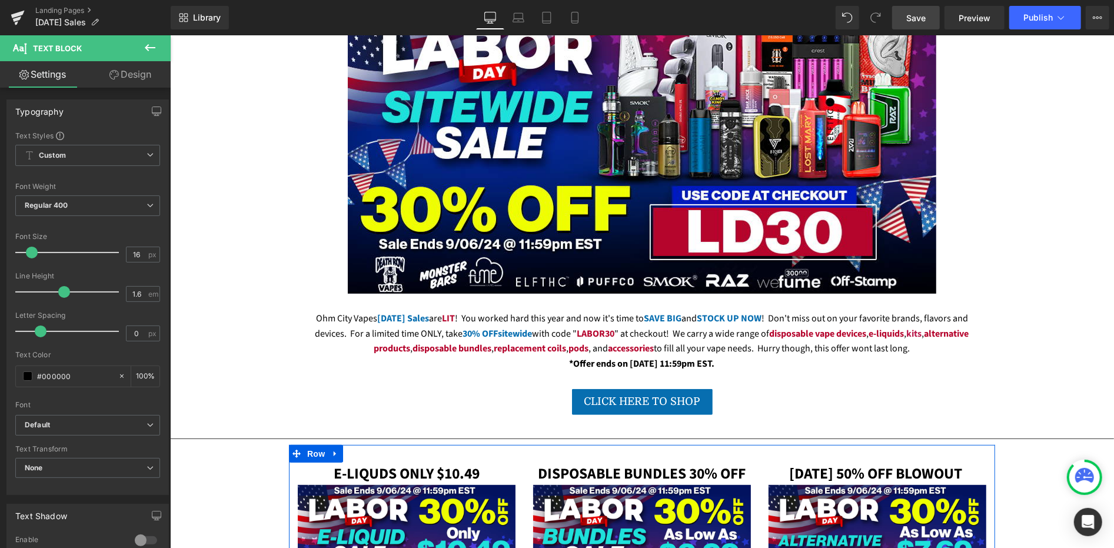
scroll to position [200, 0]
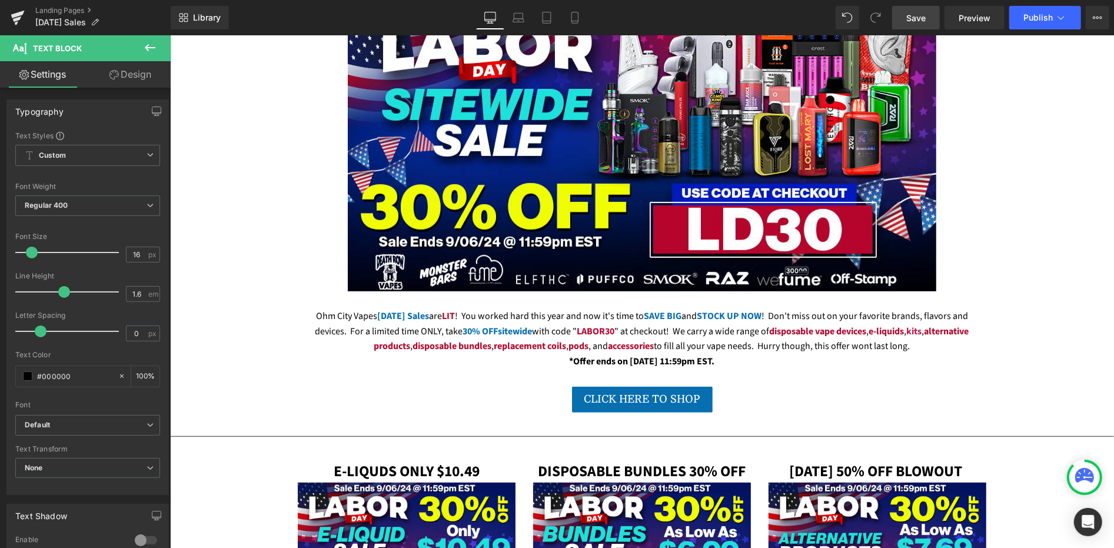
click at [906, 19] on link "Save" at bounding box center [916, 18] width 48 height 24
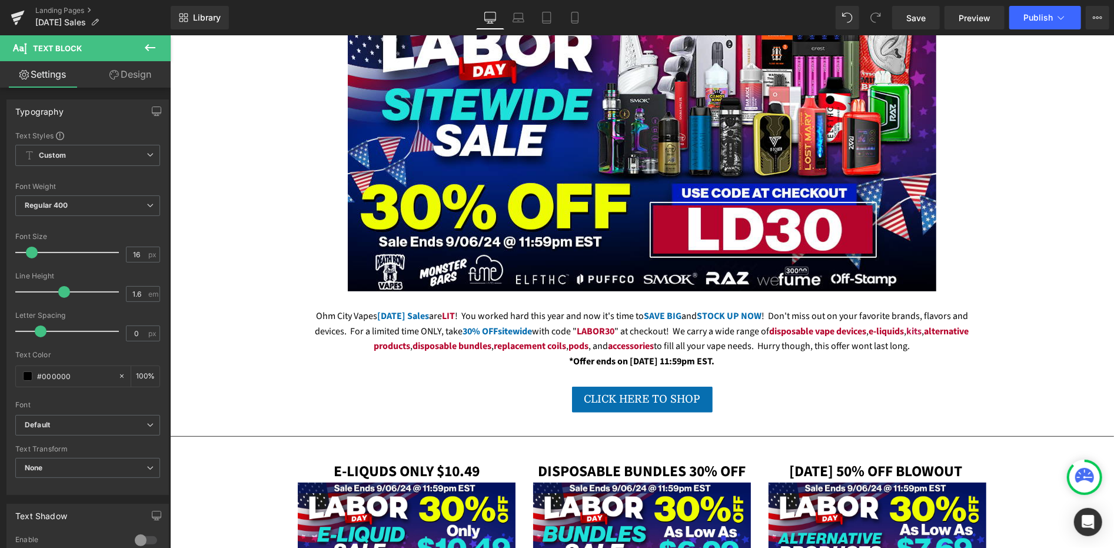
scroll to position [864, 0]
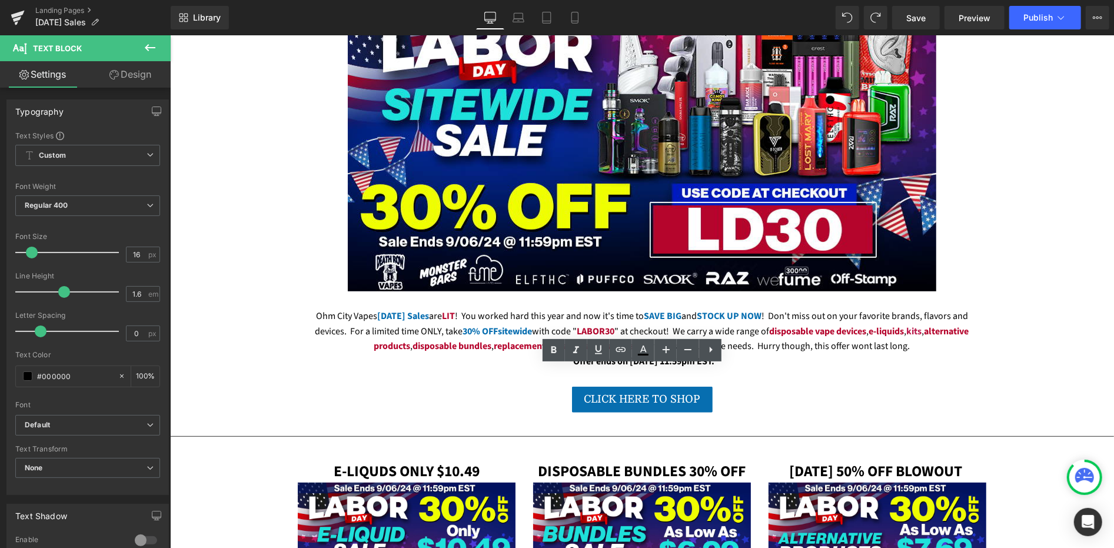
scroll to position [850, 0]
drag, startPoint x: 584, startPoint y: 417, endPoint x: 541, endPoint y: 416, distance: 42.4
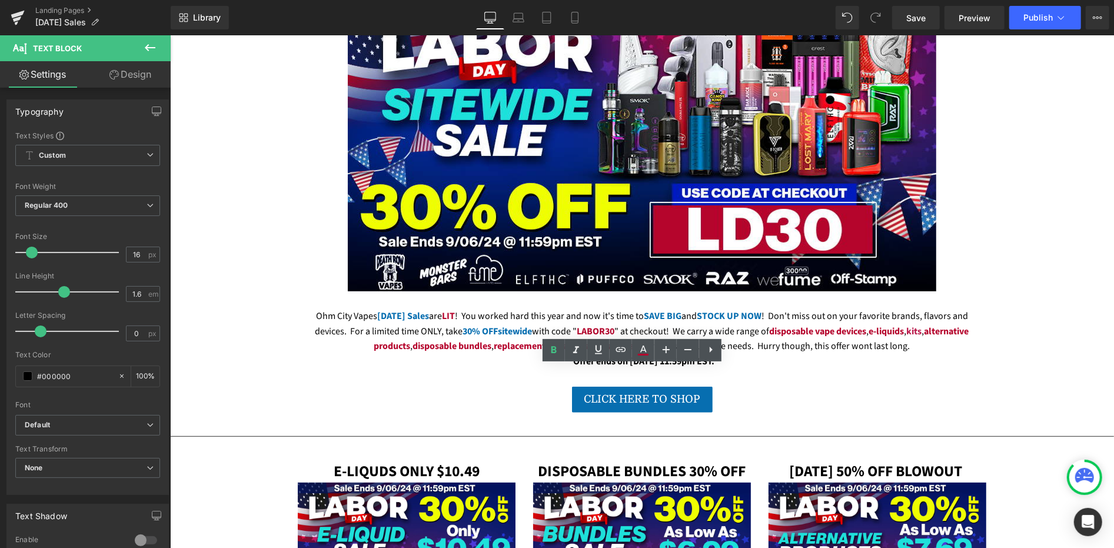
drag, startPoint x: 644, startPoint y: 430, endPoint x: 666, endPoint y: 432, distance: 21.8
drag, startPoint x: 616, startPoint y: 420, endPoint x: 632, endPoint y: 418, distance: 16.0
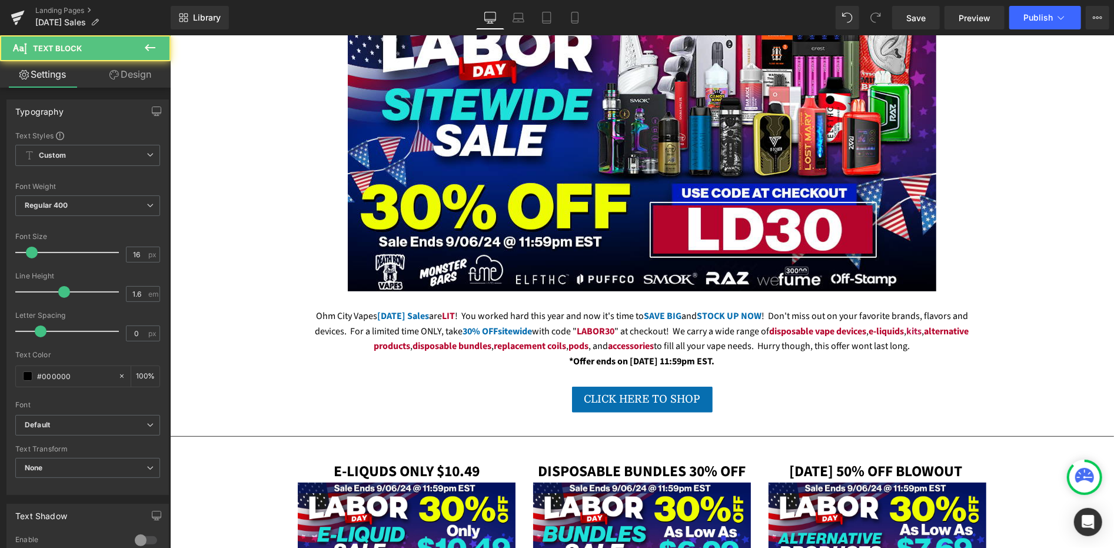
drag, startPoint x: 687, startPoint y: 419, endPoint x: 704, endPoint y: 421, distance: 17.2
drag, startPoint x: 529, startPoint y: 430, endPoint x: 543, endPoint y: 432, distance: 13.7
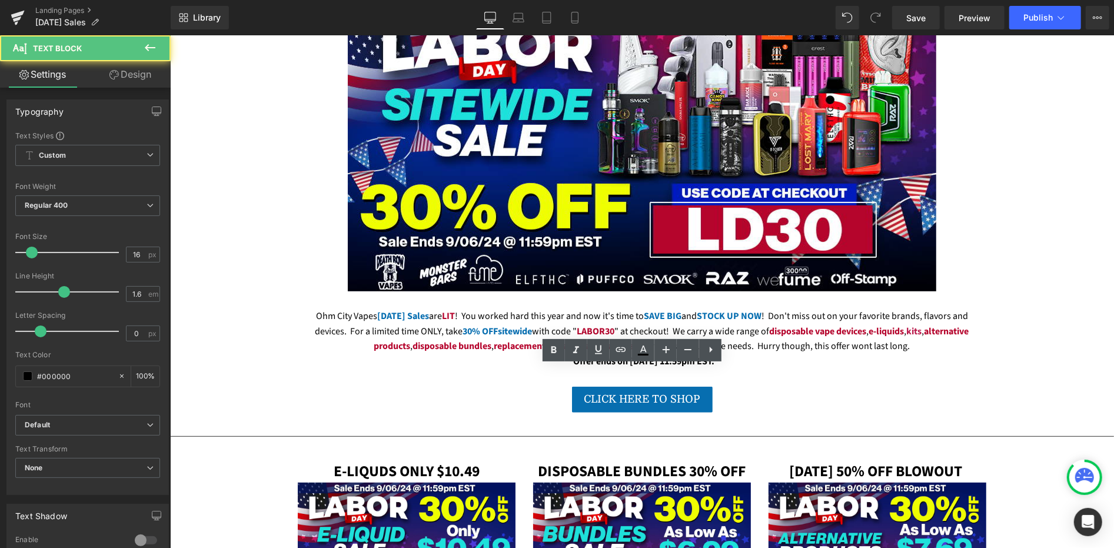
drag, startPoint x: 578, startPoint y: 432, endPoint x: 600, endPoint y: 433, distance: 21.2
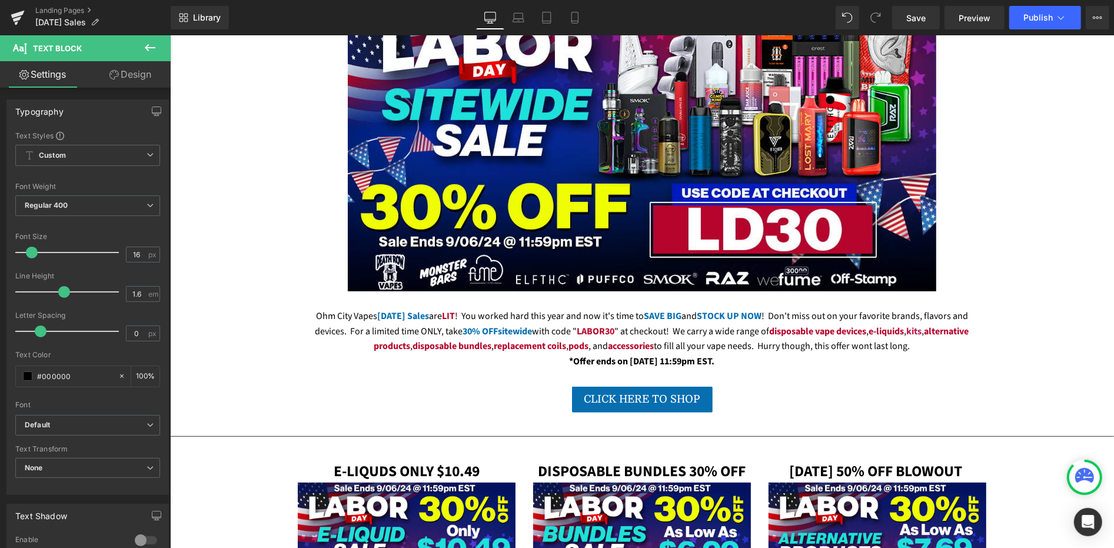
drag, startPoint x: 786, startPoint y: 404, endPoint x: 761, endPoint y: 401, distance: 25.4
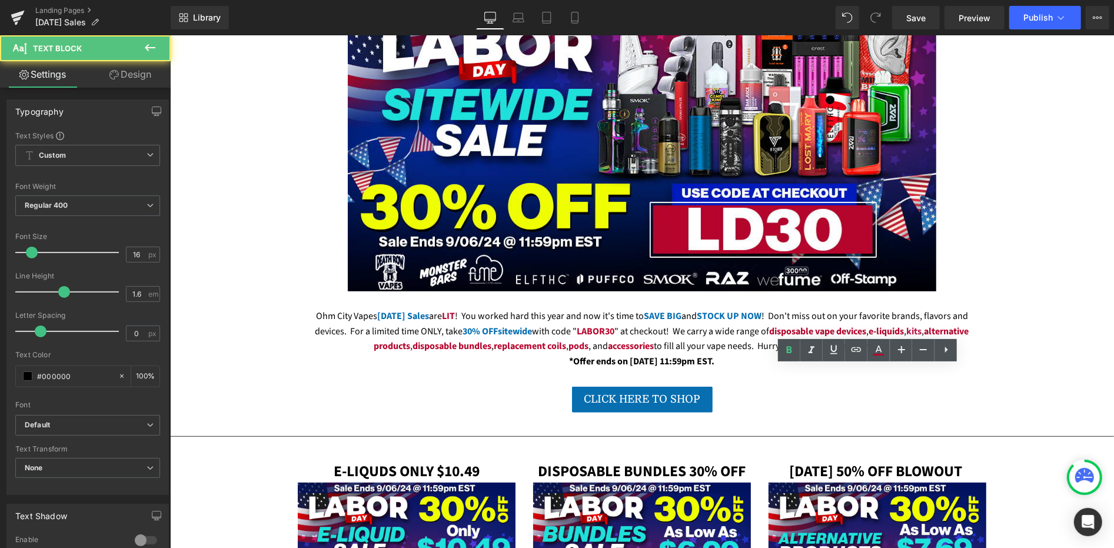
drag, startPoint x: 758, startPoint y: 416, endPoint x: 797, endPoint y: 415, distance: 39.4
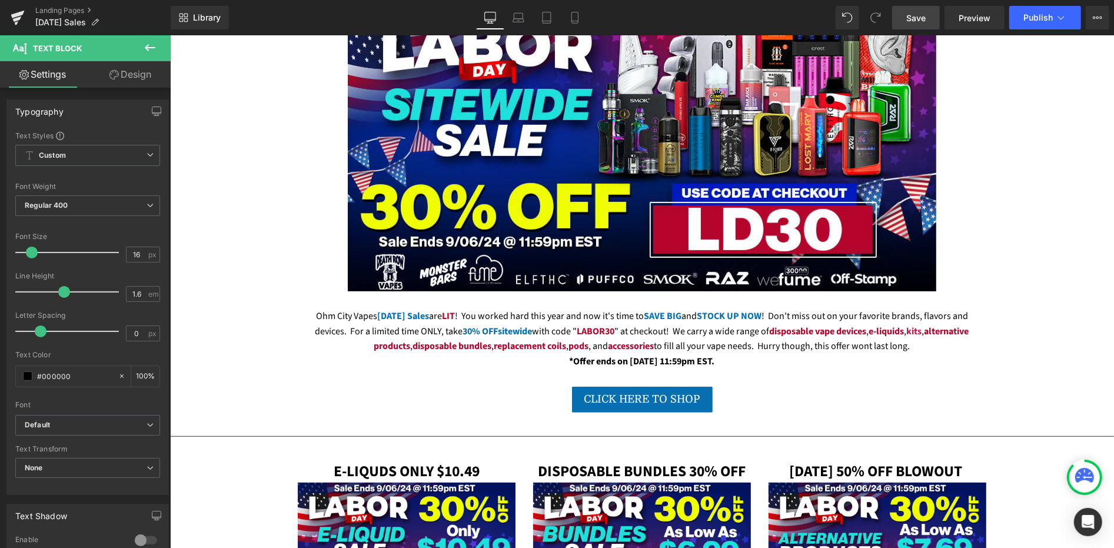
click at [919, 22] on span "Save" at bounding box center [915, 18] width 19 height 12
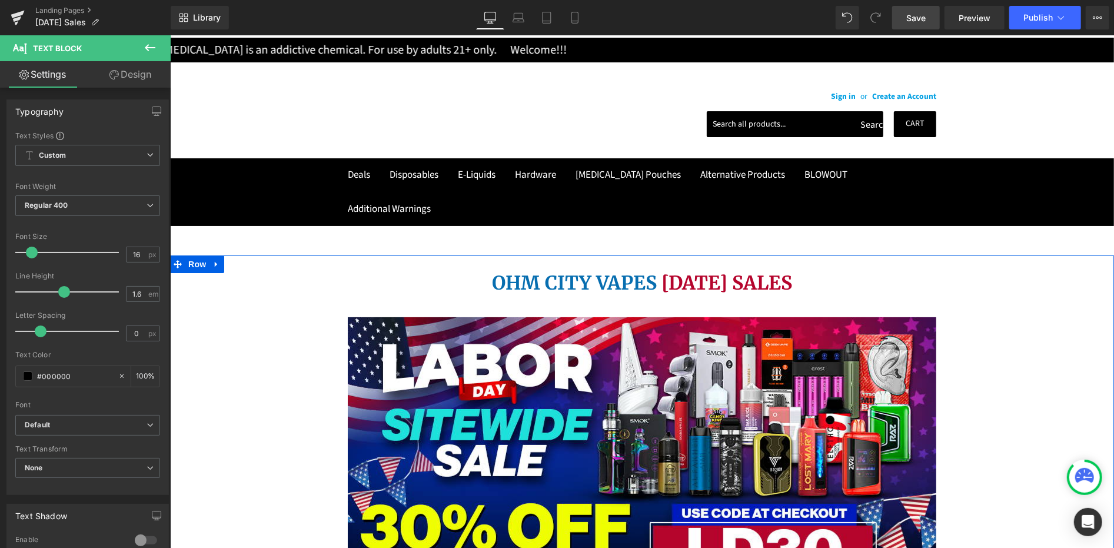
scroll to position [0, 0]
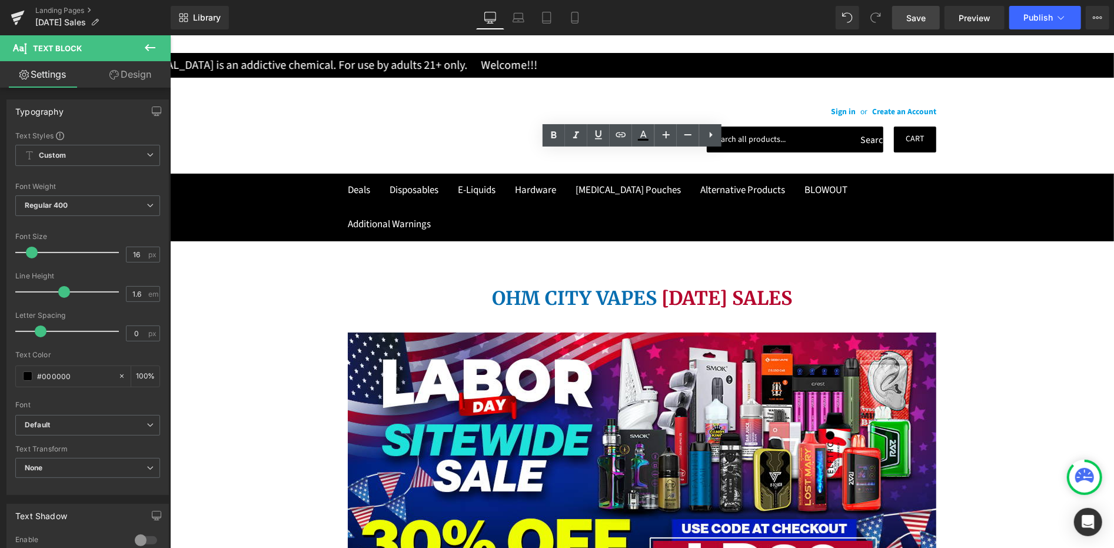
drag, startPoint x: 580, startPoint y: 189, endPoint x: 623, endPoint y: 192, distance: 43.1
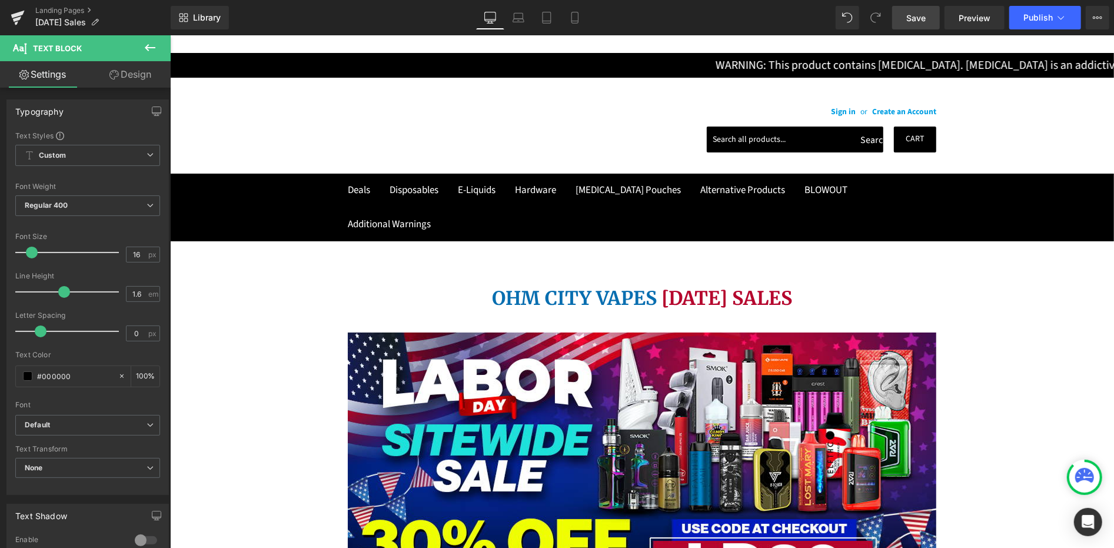
scroll to position [523, 0]
click at [916, 21] on span "Save" at bounding box center [915, 18] width 19 height 12
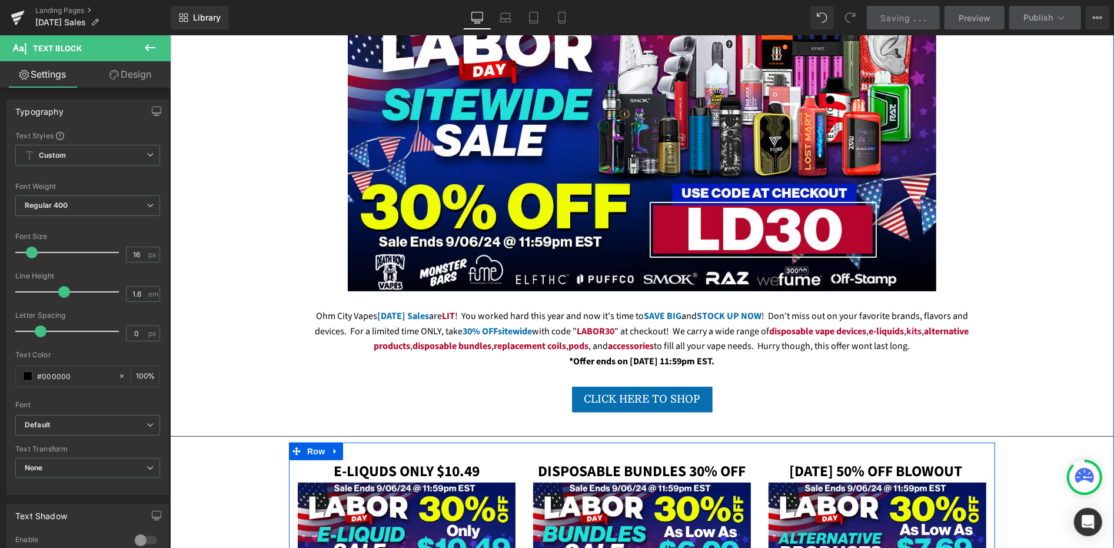
scroll to position [915, 0]
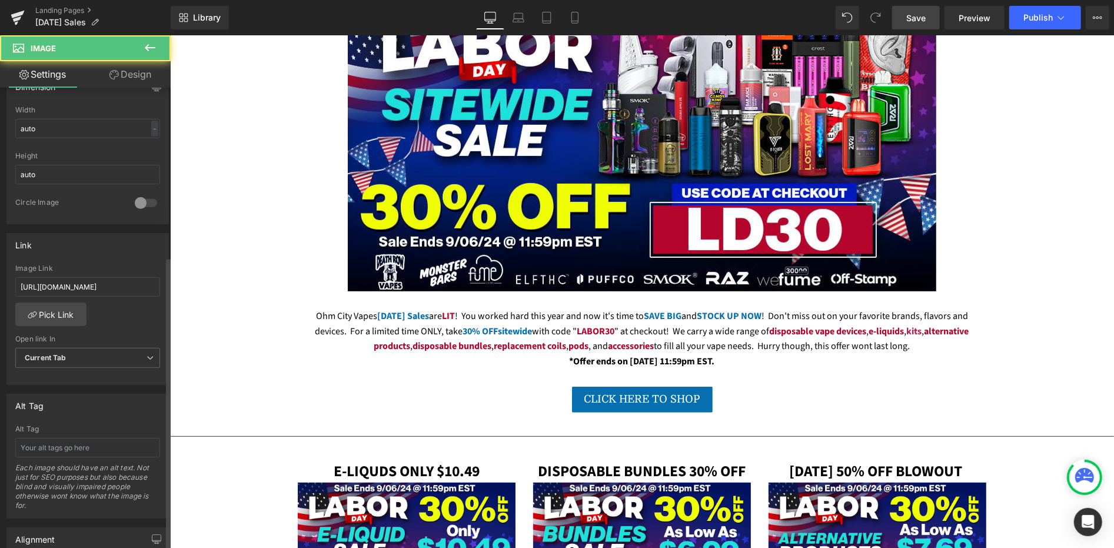
scroll to position [392, 0]
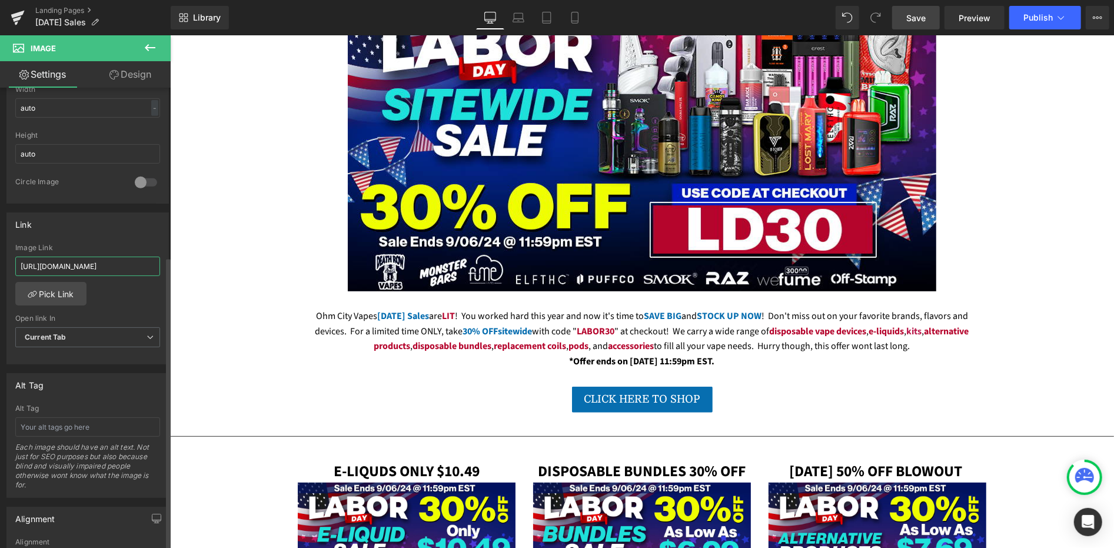
click at [106, 264] on input "[URL][DOMAIN_NAME]" at bounding box center [87, 266] width 145 height 19
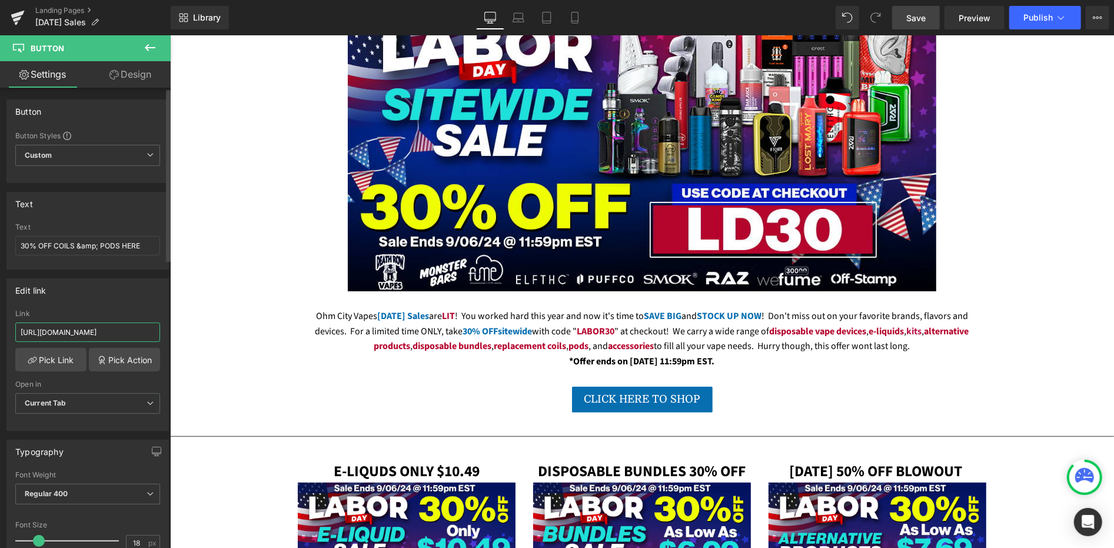
click at [129, 335] on input "[URL][DOMAIN_NAME]" at bounding box center [87, 331] width 145 height 19
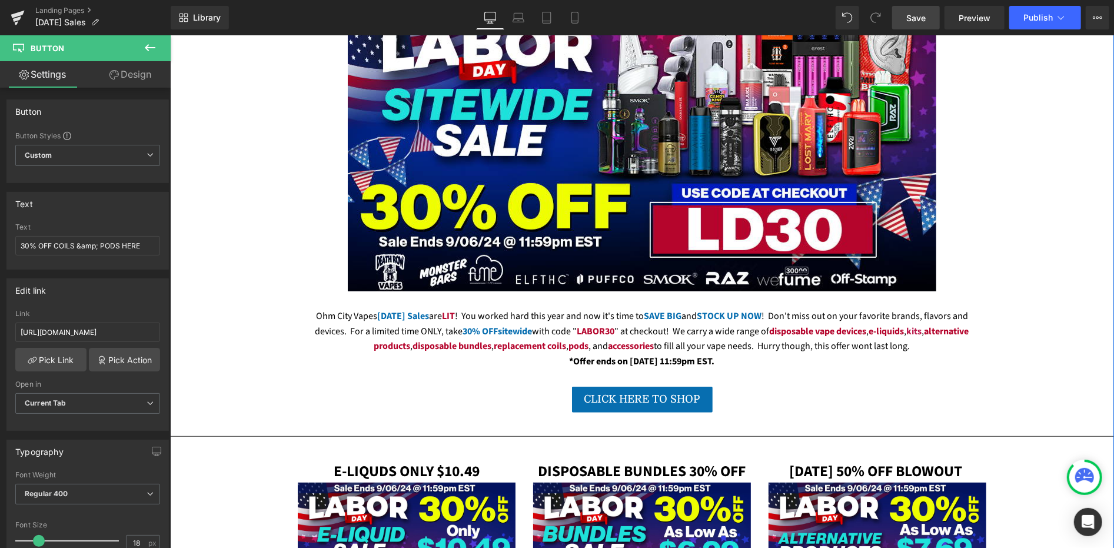
drag, startPoint x: 564, startPoint y: 187, endPoint x: 504, endPoint y: 194, distance: 61.1
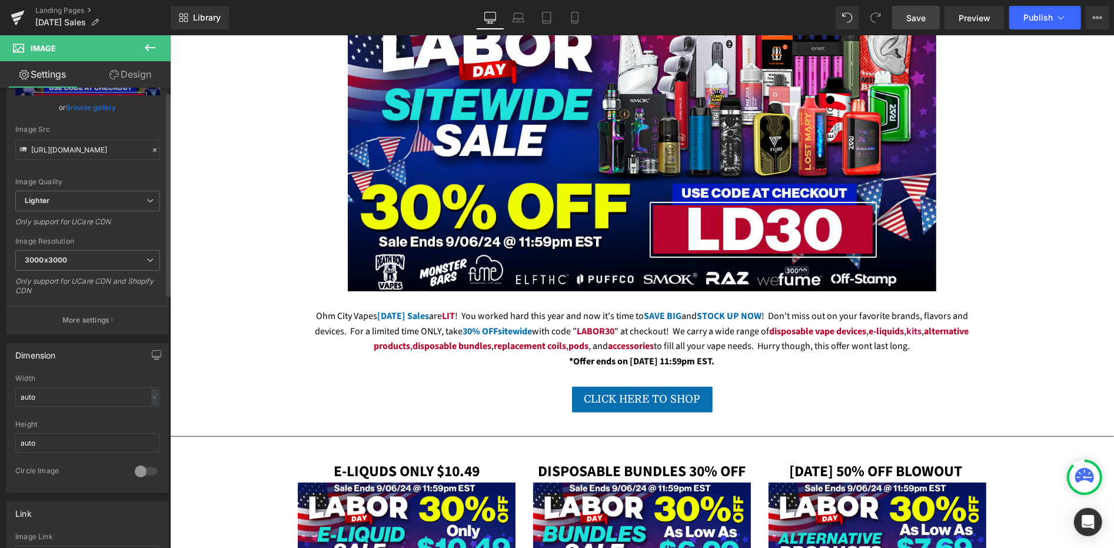
scroll to position [392, 0]
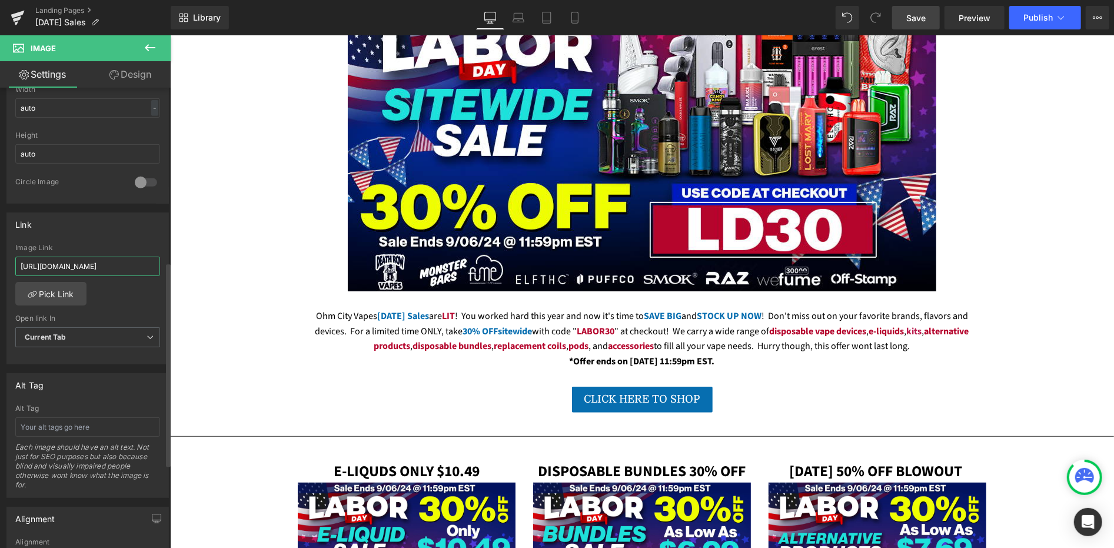
click at [93, 257] on input "[URL][DOMAIN_NAME]" at bounding box center [87, 266] width 145 height 19
type input "[URL][DOMAIN_NAME]"
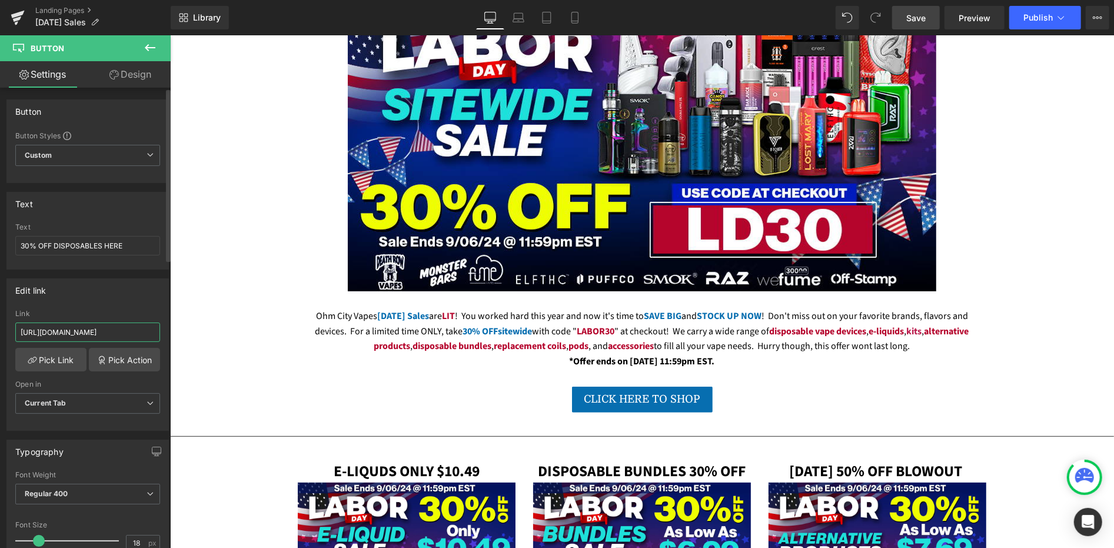
click at [117, 329] on input "[URL][DOMAIN_NAME]" at bounding box center [87, 331] width 145 height 19
paste input "disposables"
type input "[URL][DOMAIN_NAME]"
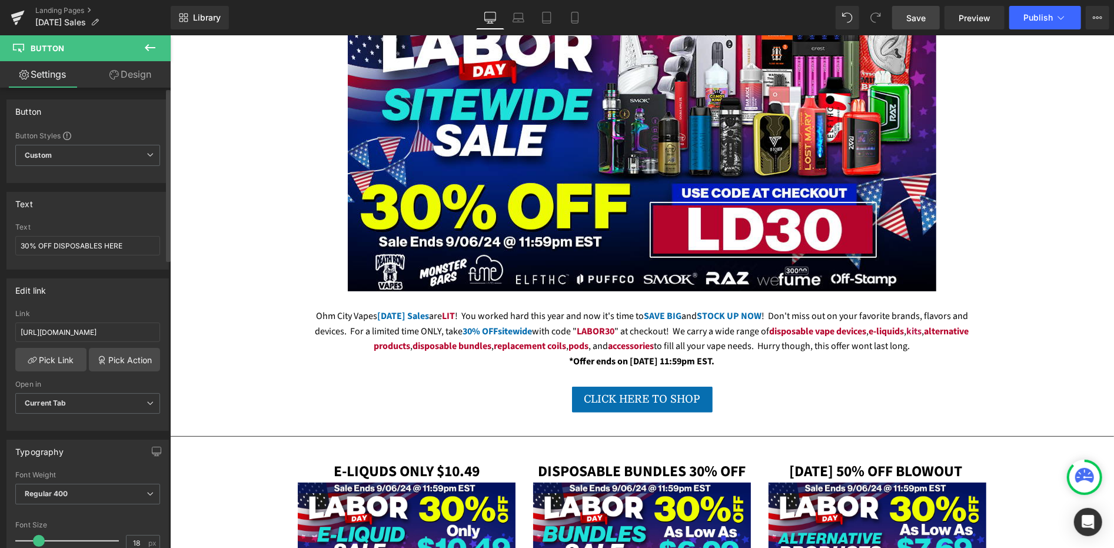
scroll to position [0, 0]
drag, startPoint x: 841, startPoint y: 151, endPoint x: 541, endPoint y: 163, distance: 300.3
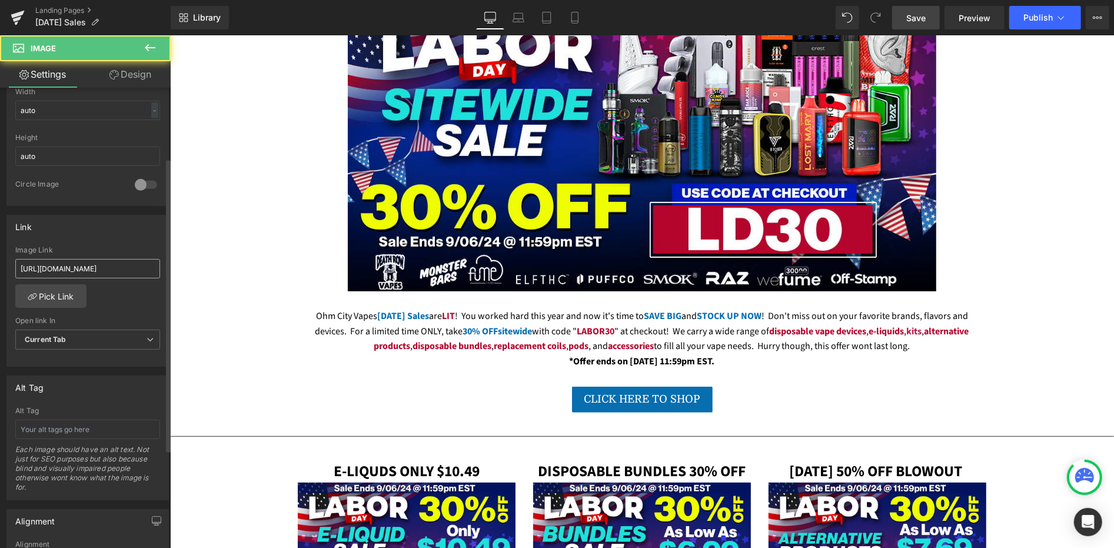
scroll to position [392, 0]
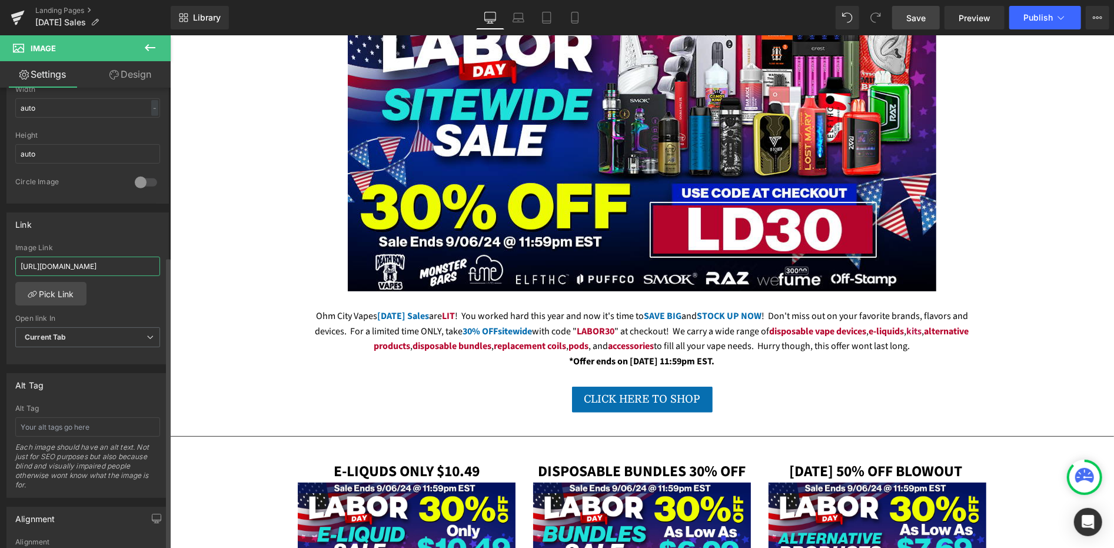
click at [107, 267] on input "[URL][DOMAIN_NAME]" at bounding box center [87, 266] width 145 height 19
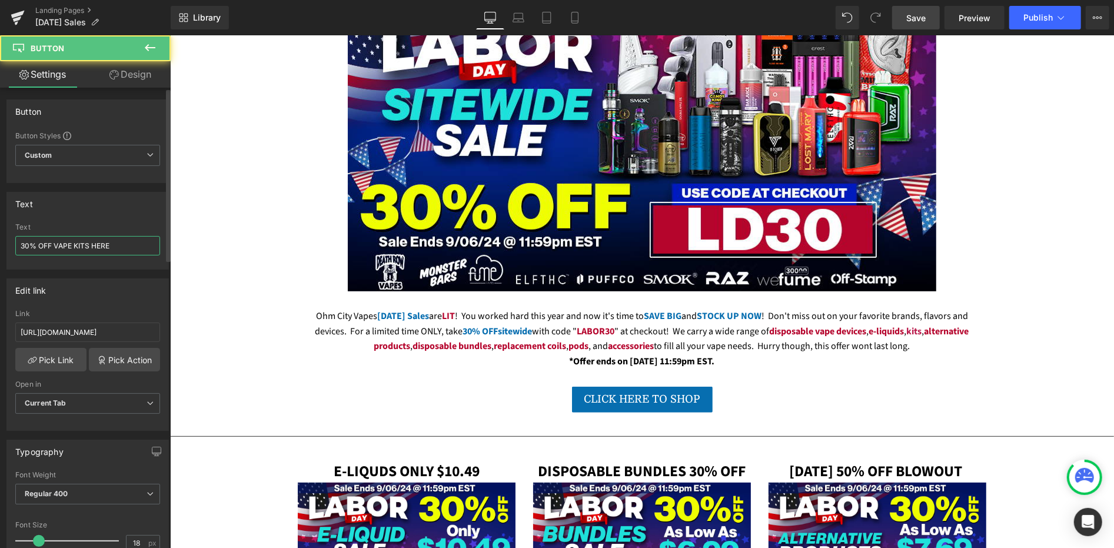
click at [105, 240] on input "30% OFF VAPE KITS HERE" at bounding box center [87, 245] width 145 height 19
click at [106, 334] on input "[URL][DOMAIN_NAME]" at bounding box center [87, 331] width 145 height 19
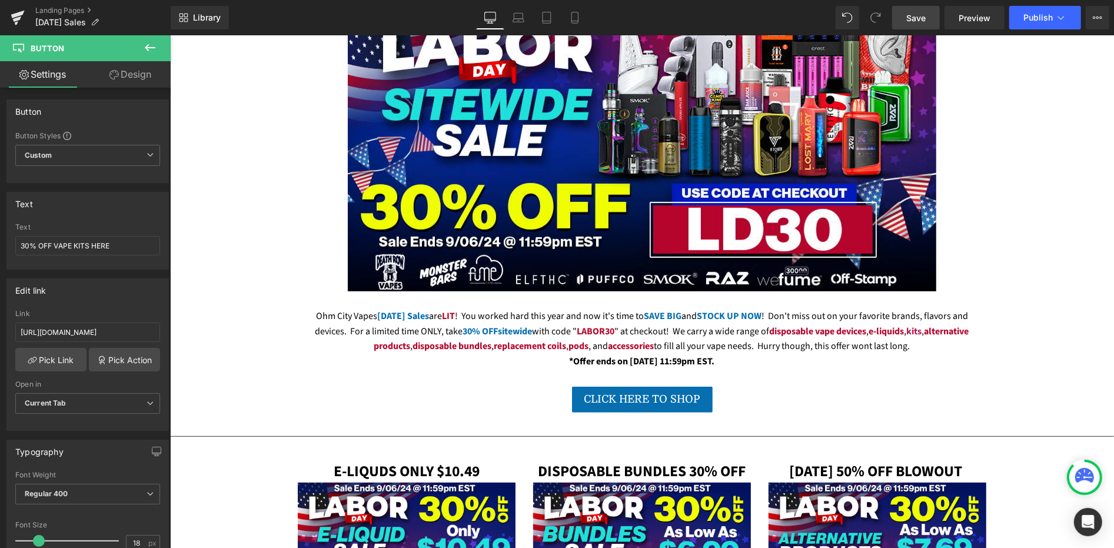
scroll to position [0, 0]
click at [914, 22] on span "Save" at bounding box center [915, 18] width 19 height 12
